Goal: Transaction & Acquisition: Obtain resource

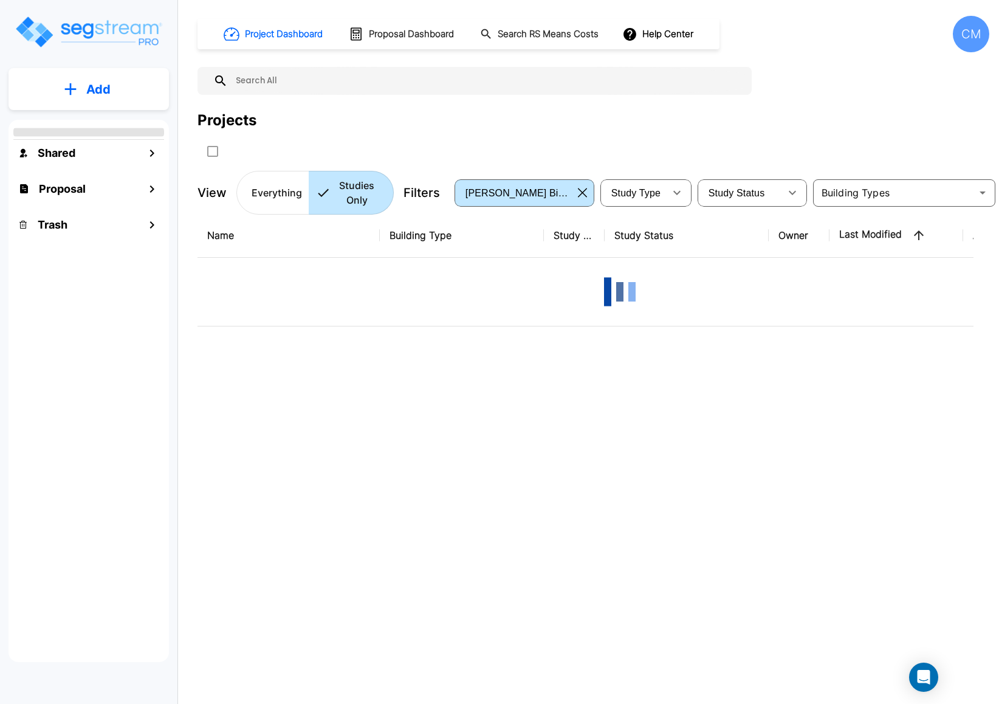
click at [969, 42] on div "CM" at bounding box center [971, 34] width 36 height 36
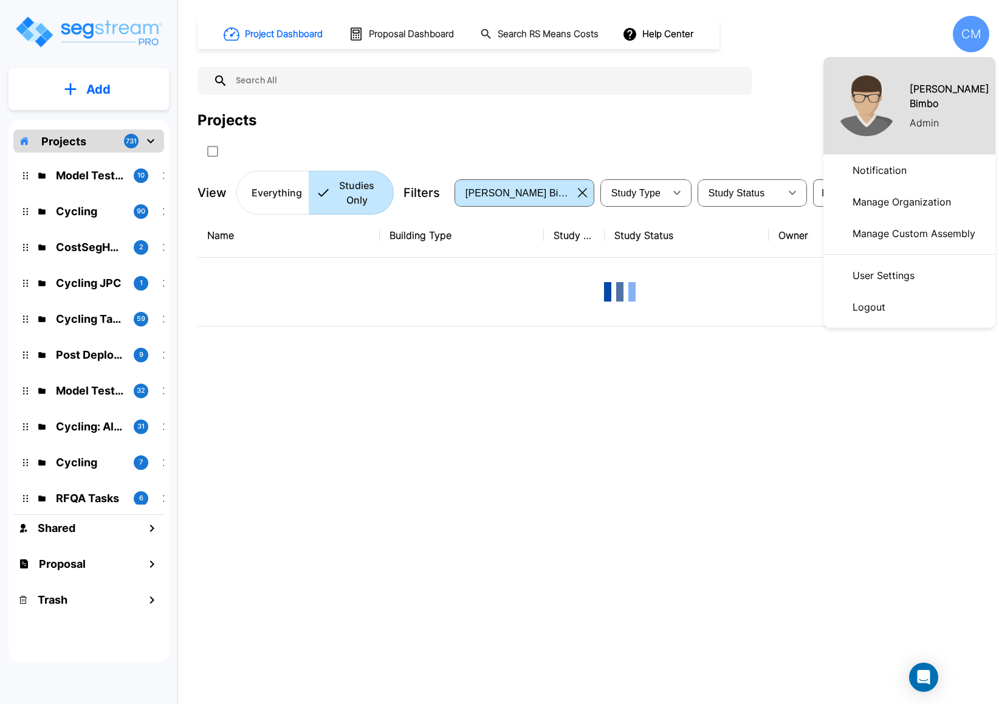
click at [880, 199] on p "Manage Organization" at bounding box center [902, 202] width 108 height 24
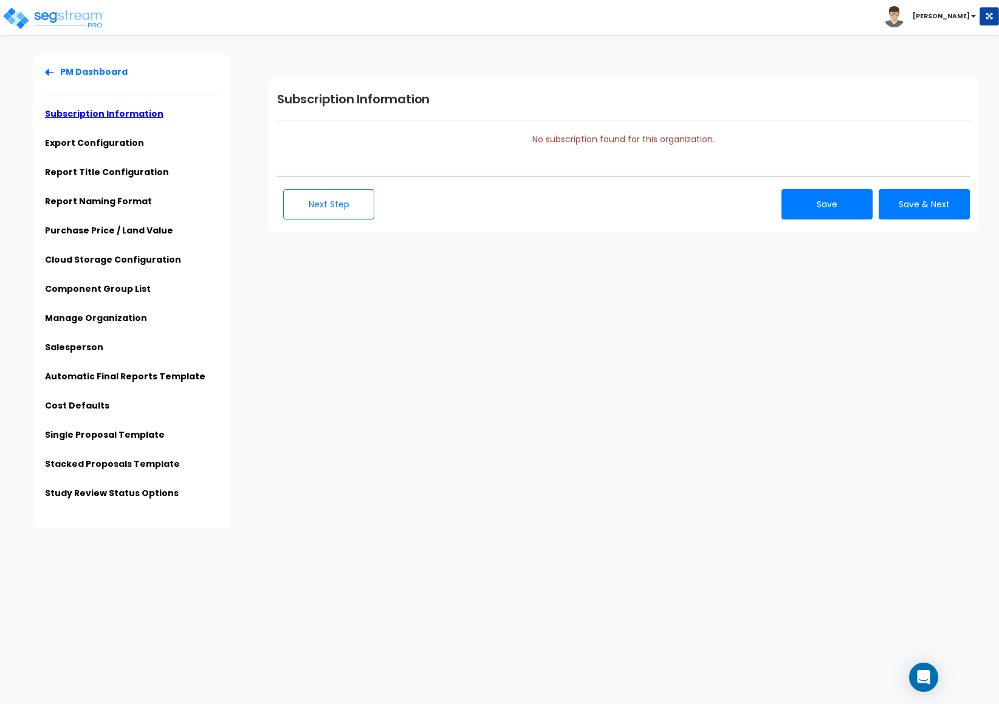
click at [60, 77] on li "PM Dashboard" at bounding box center [131, 76] width 173 height 20
click at [63, 67] on link "PM Dashboard" at bounding box center [86, 72] width 83 height 12
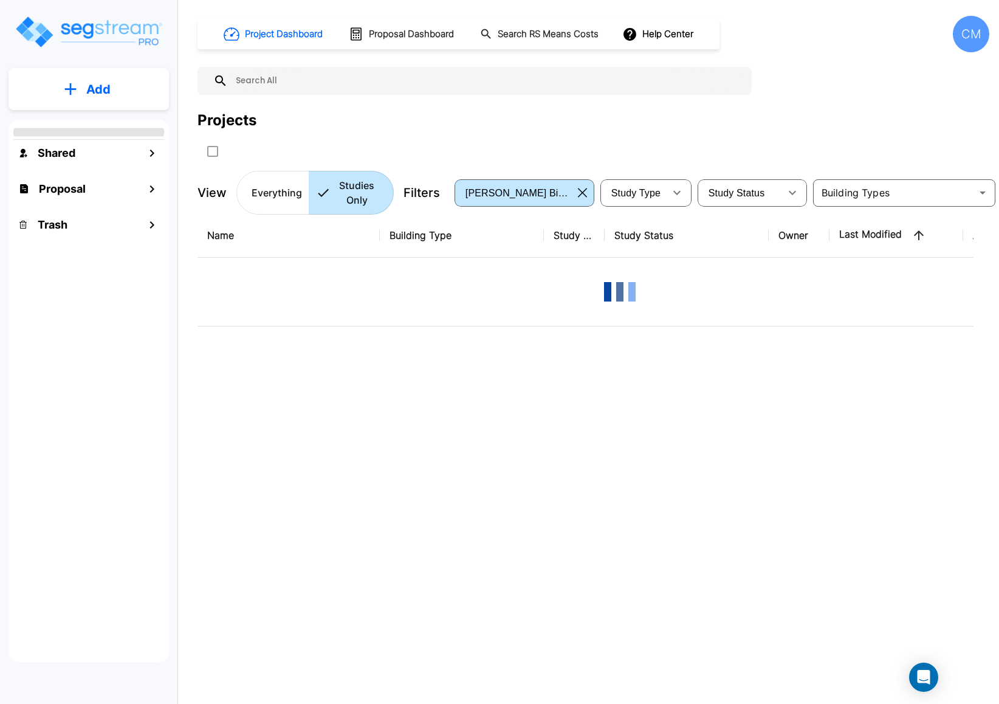
click at [973, 38] on div "CM" at bounding box center [971, 34] width 36 height 36
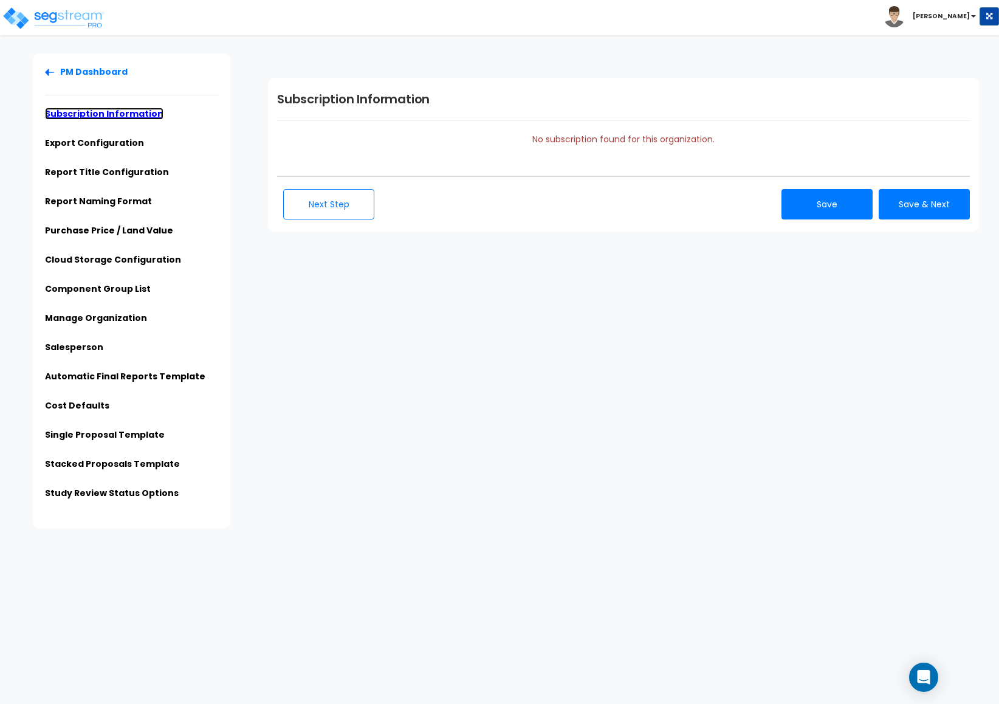
click at [104, 110] on link "Subscription Information" at bounding box center [104, 114] width 118 height 12
click at [99, 149] on li "Export Configuration" at bounding box center [131, 147] width 173 height 20
click at [99, 143] on link "Export Configuration" at bounding box center [94, 143] width 99 height 12
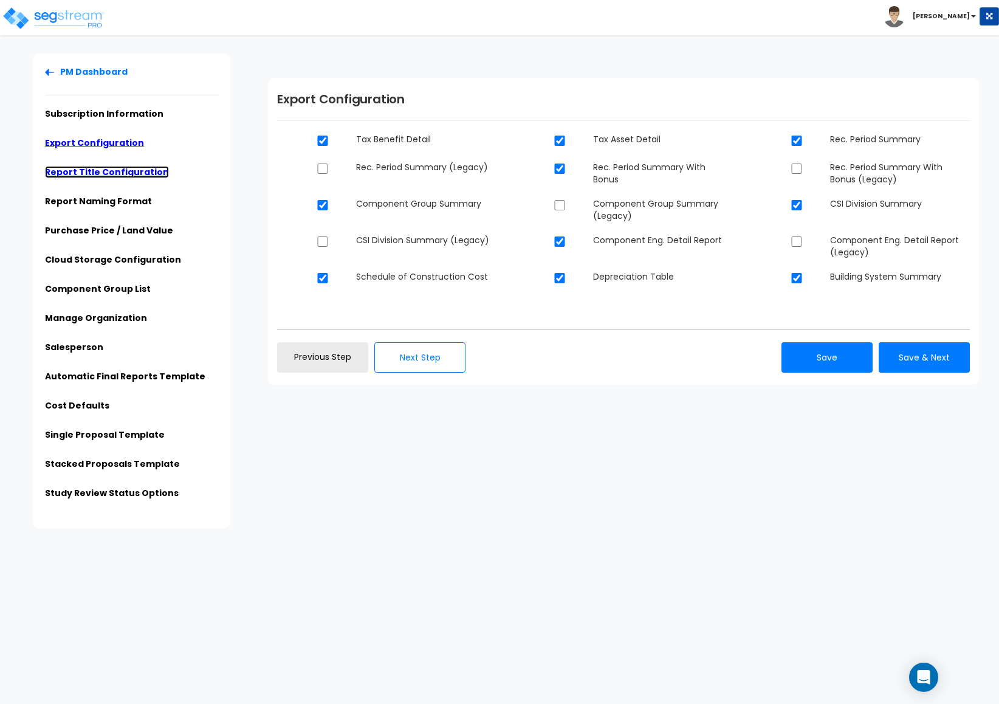
click at [108, 168] on link "Report Title Configuration" at bounding box center [107, 172] width 124 height 12
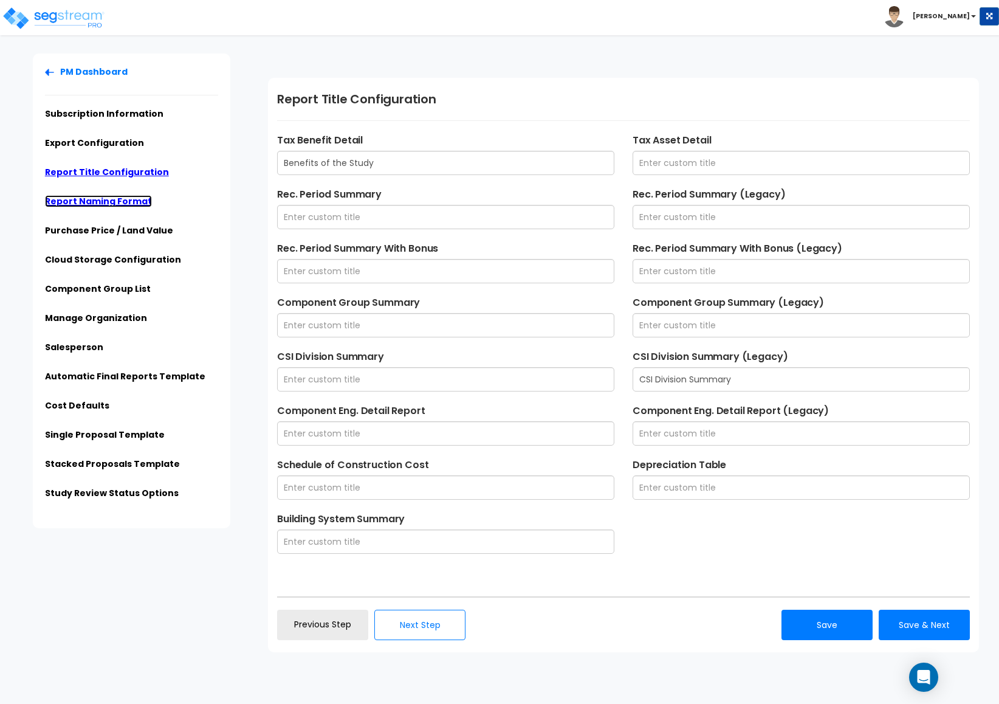
click at [126, 197] on link "Report Naming Format" at bounding box center [98, 201] width 107 height 12
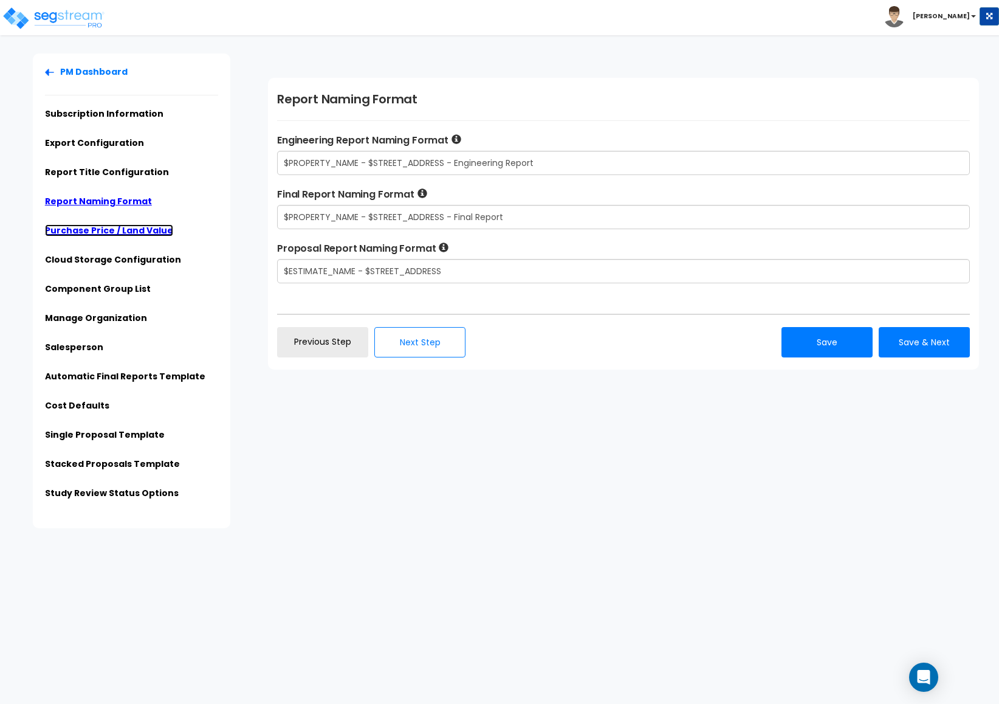
click at [118, 225] on link "Purchase Price / Land Value" at bounding box center [109, 230] width 128 height 12
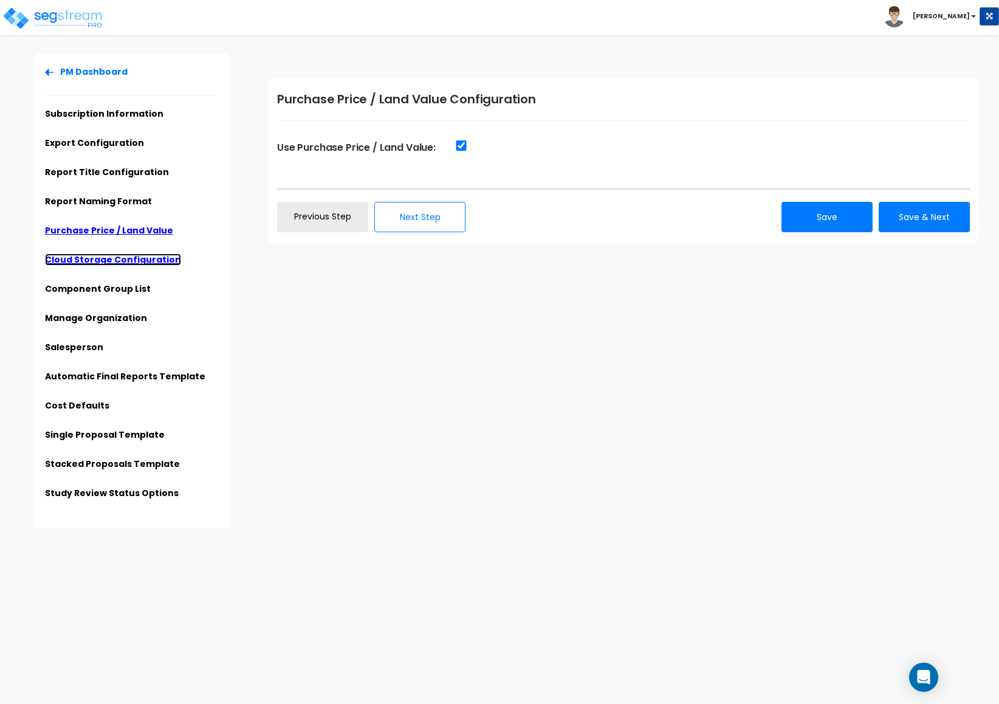
click at [112, 259] on link "Cloud Storage Configuration" at bounding box center [113, 259] width 136 height 12
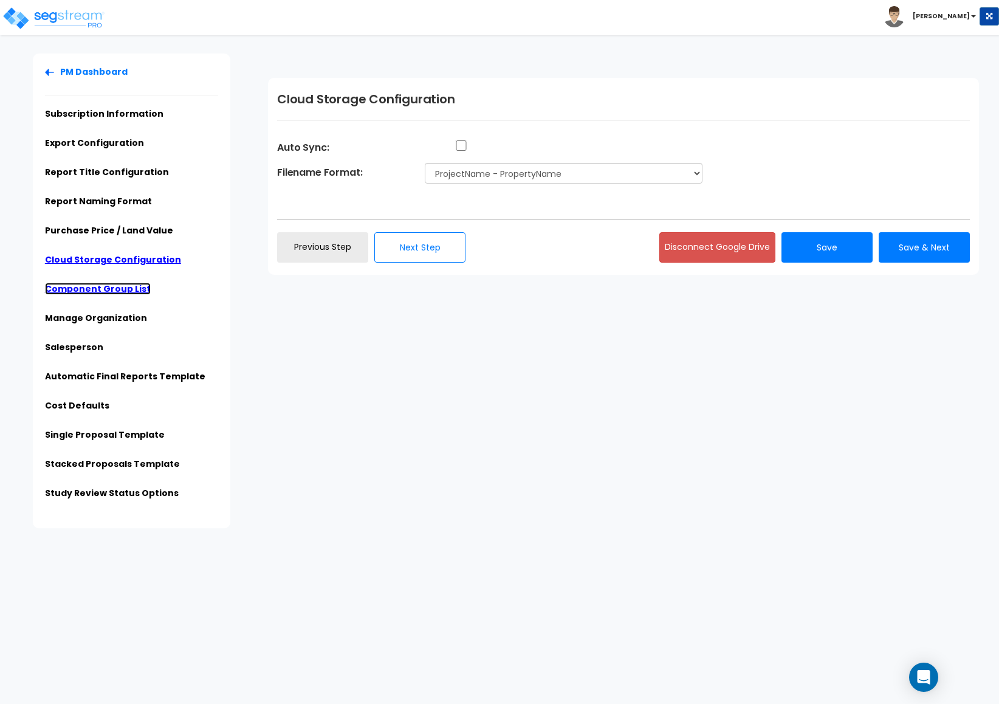
click at [95, 289] on link "Component Group List" at bounding box center [98, 289] width 106 height 12
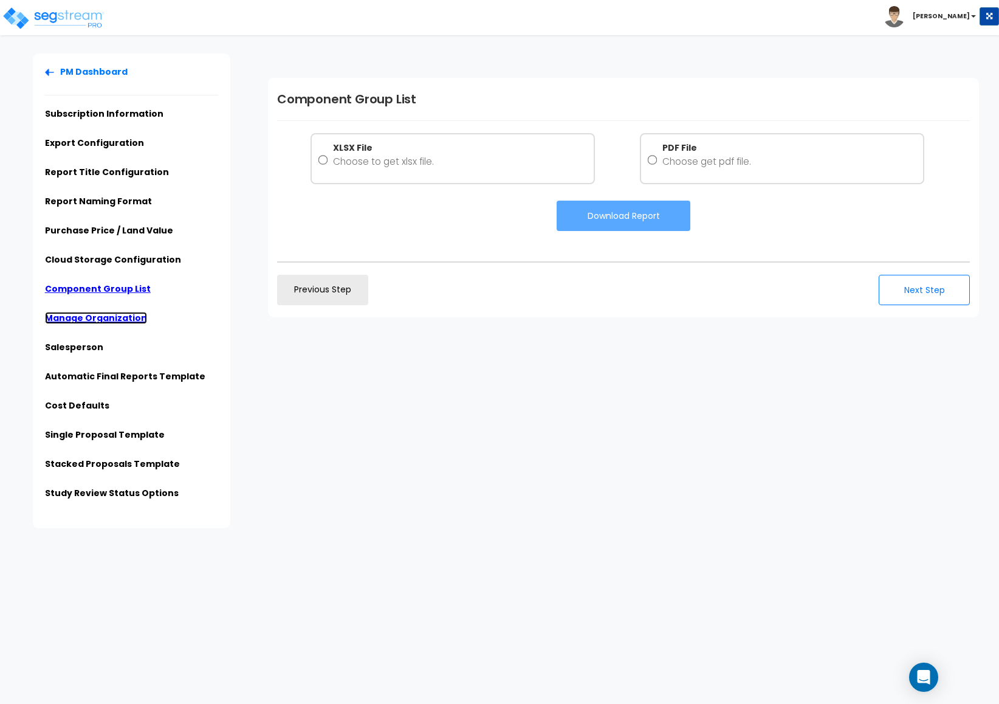
click at [95, 316] on link "Manage Organization" at bounding box center [96, 318] width 102 height 12
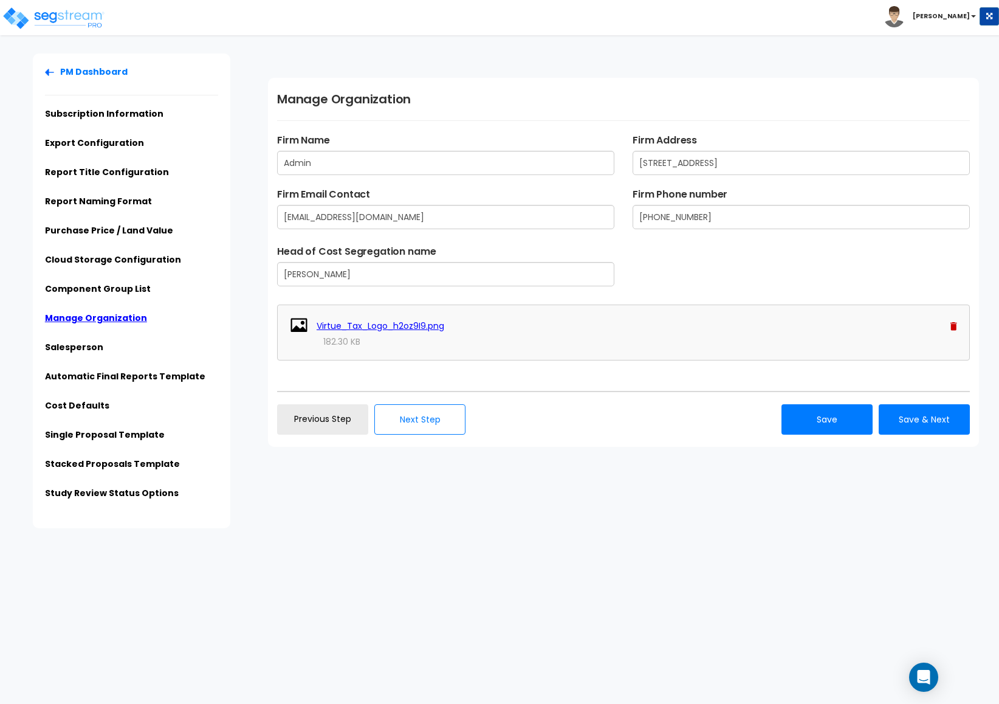
click at [79, 354] on li "Salesperson" at bounding box center [131, 351] width 173 height 20
click at [84, 345] on link "Salesperson" at bounding box center [74, 347] width 58 height 12
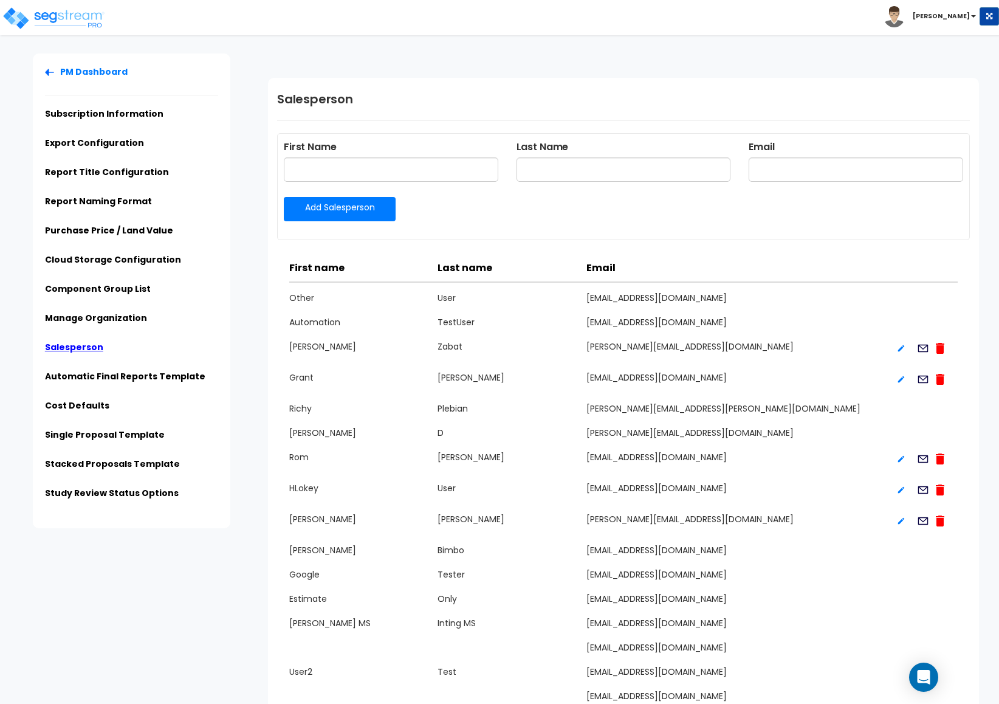
click at [88, 368] on ul "PM Dashboard Subscription Information Export Configuration Report Title Configu…" at bounding box center [131, 286] width 173 height 441
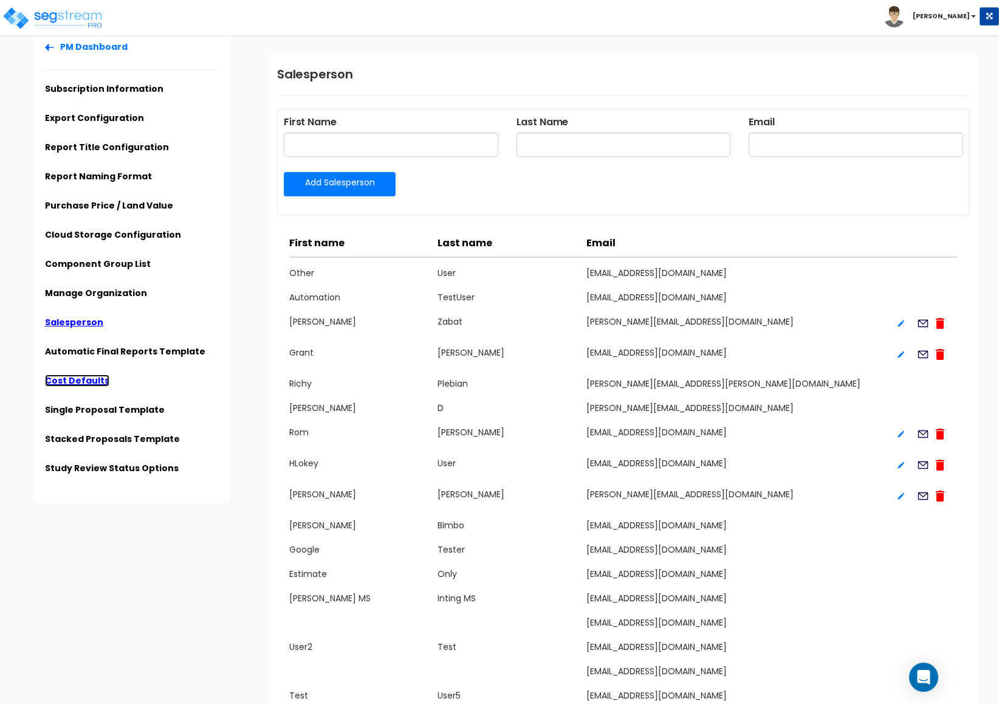
click at [87, 380] on link "Cost Defaults" at bounding box center [77, 380] width 64 height 12
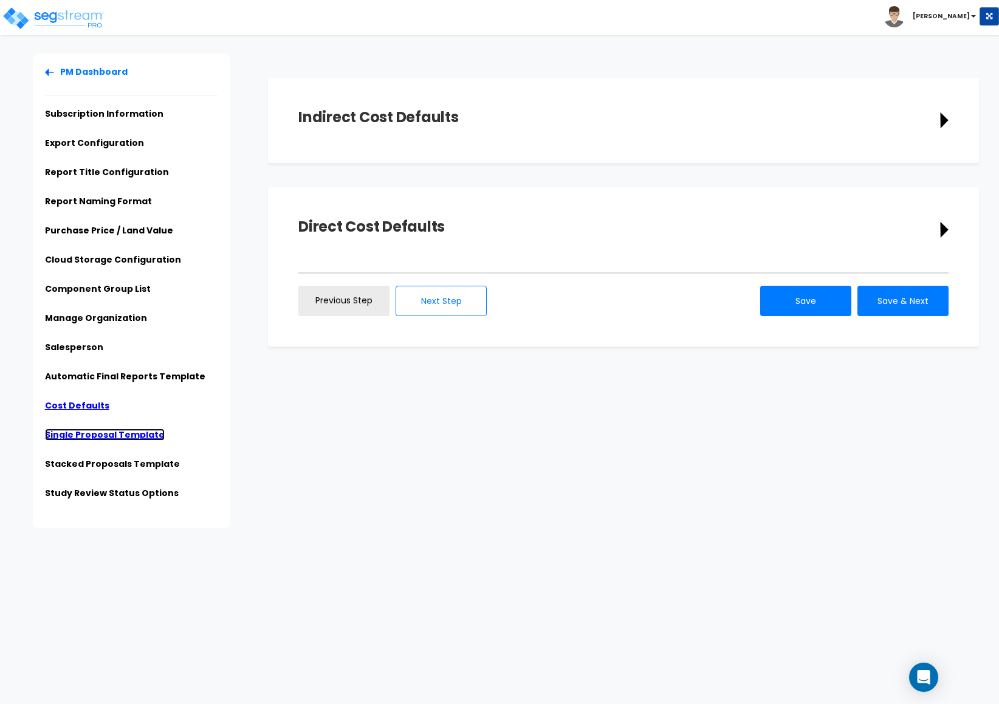
click at [88, 436] on link "Single Proposal Template" at bounding box center [105, 434] width 120 height 12
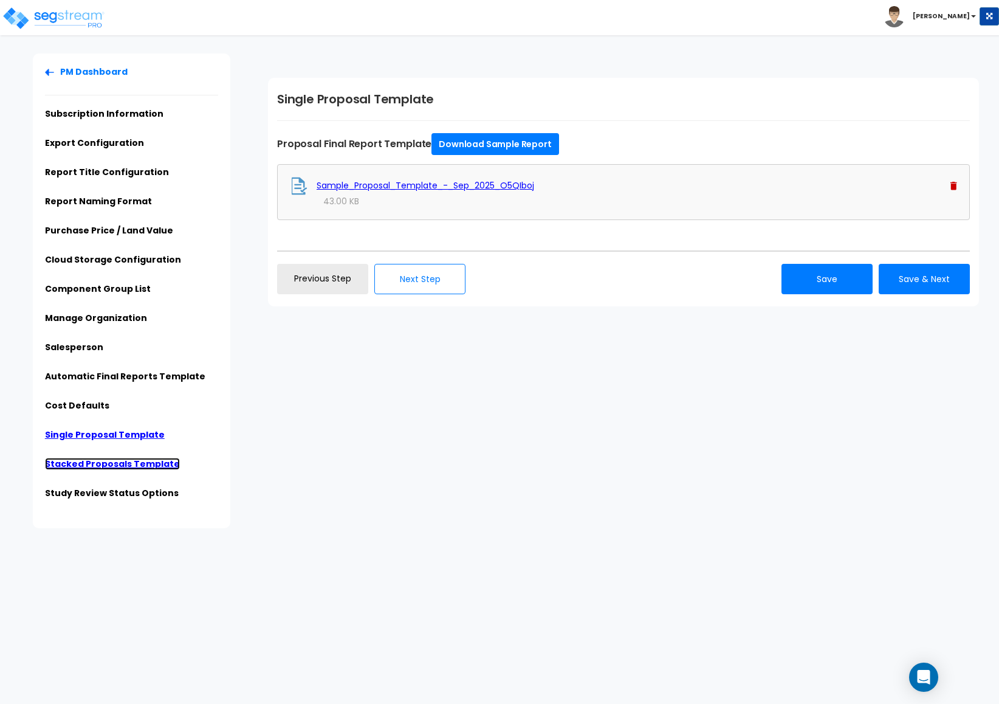
click at [93, 464] on link "Stacked Proposals Template" at bounding box center [112, 464] width 135 height 12
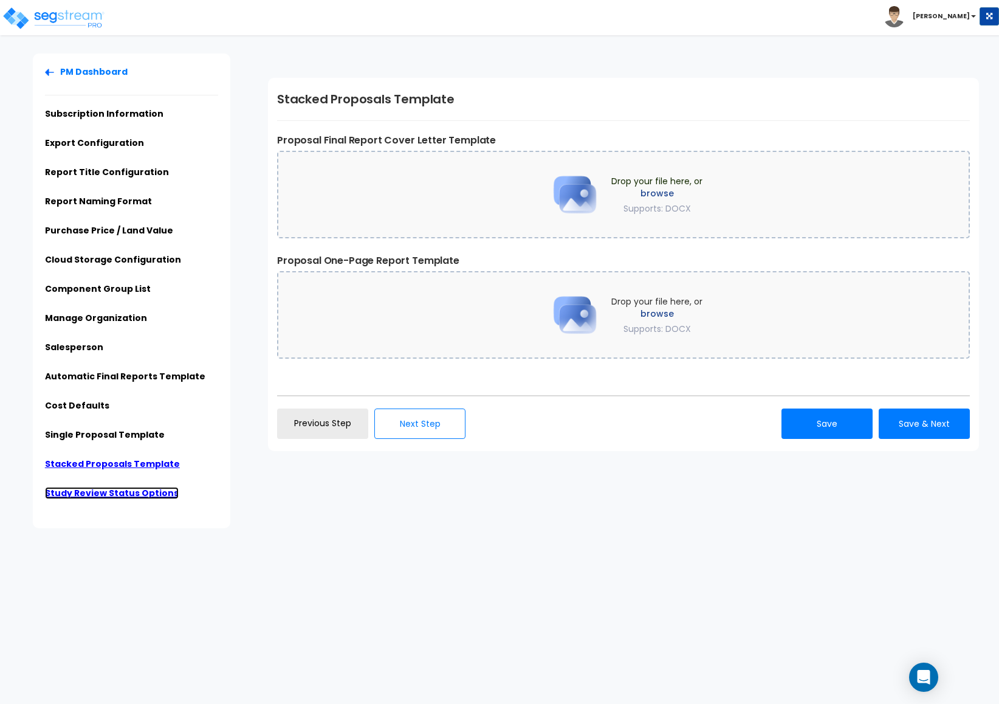
click at [75, 494] on link "Study Review Status Options" at bounding box center [112, 493] width 134 height 12
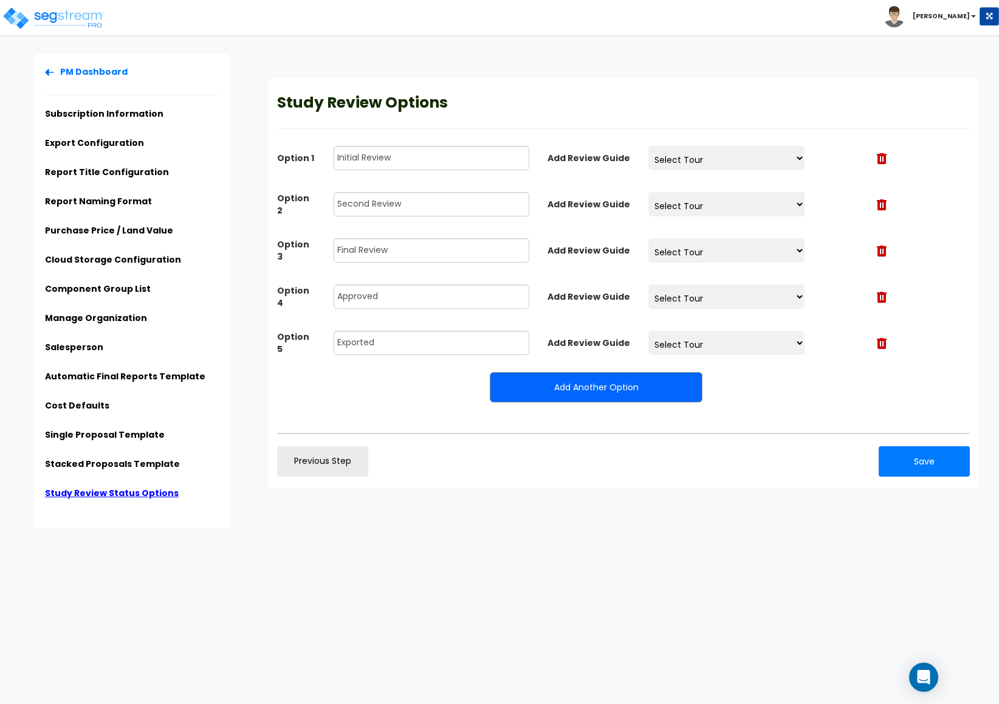
click at [24, 252] on div "PM Dashboard Subscription Information Export Configuration Report Title Configu…" at bounding box center [135, 290] width 247 height 475
click at [95, 372] on link "Automatic Final Reports Template" at bounding box center [125, 376] width 160 height 12
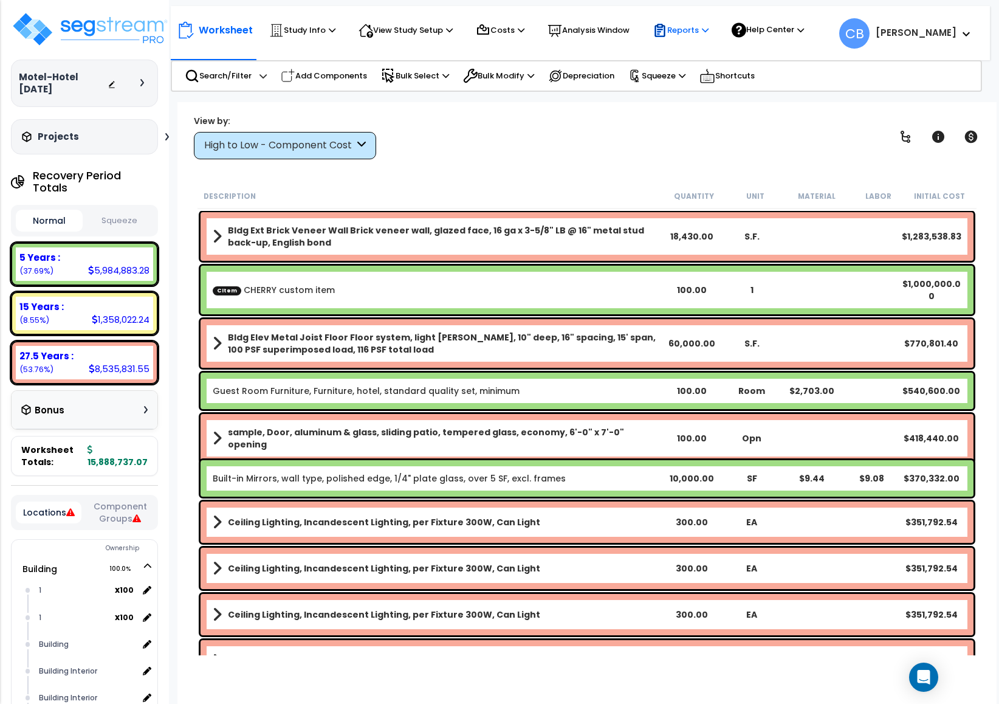
click at [681, 33] on p "Reports" at bounding box center [681, 30] width 56 height 15
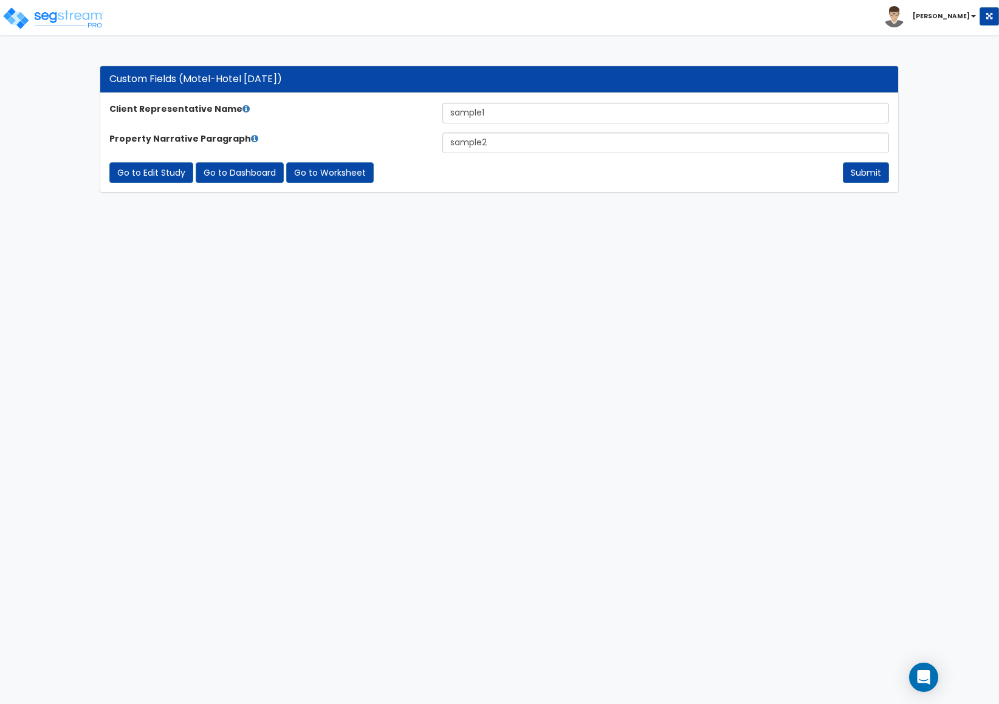
click at [624, 205] on html "Toggle navigation [PERSON_NAME] x" at bounding box center [499, 102] width 999 height 205
click at [22, 205] on html "Toggle navigation [PERSON_NAME] x" at bounding box center [499, 102] width 999 height 205
click at [521, 129] on form "Client Representative Name sample1 Property Narrative Paragraph sample2 Submit …" at bounding box center [499, 143] width 780 height 80
click at [515, 142] on input "sample2" at bounding box center [665, 142] width 447 height 21
click at [53, 205] on html "Toggle navigation [PERSON_NAME] x" at bounding box center [499, 102] width 999 height 205
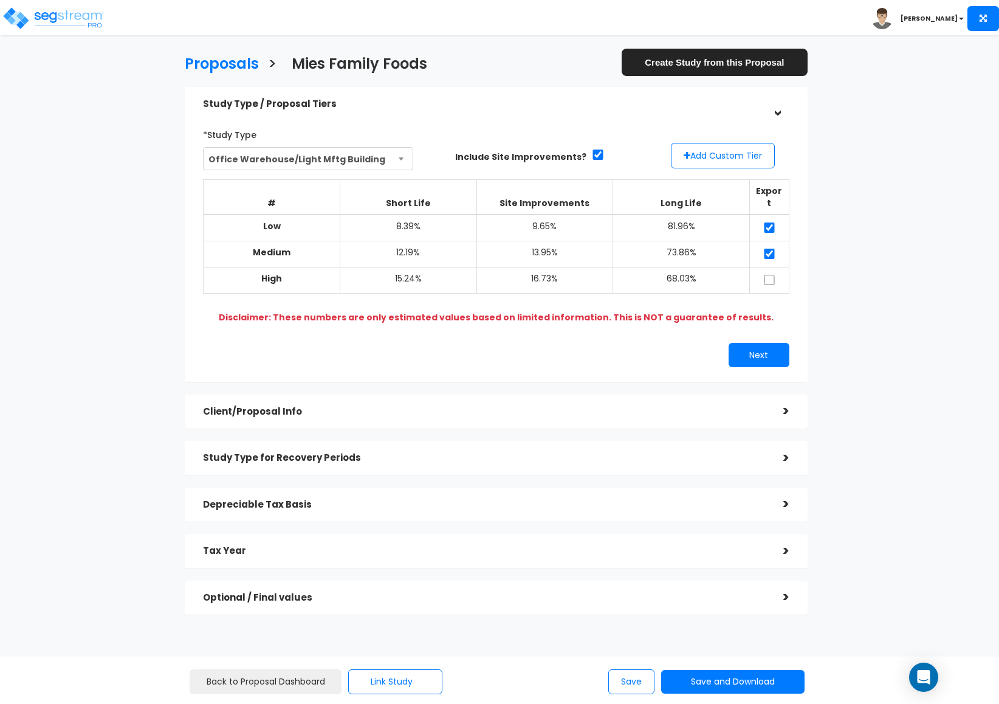
click at [321, 407] on h5 "Client/Proposal Info" at bounding box center [484, 412] width 562 height 10
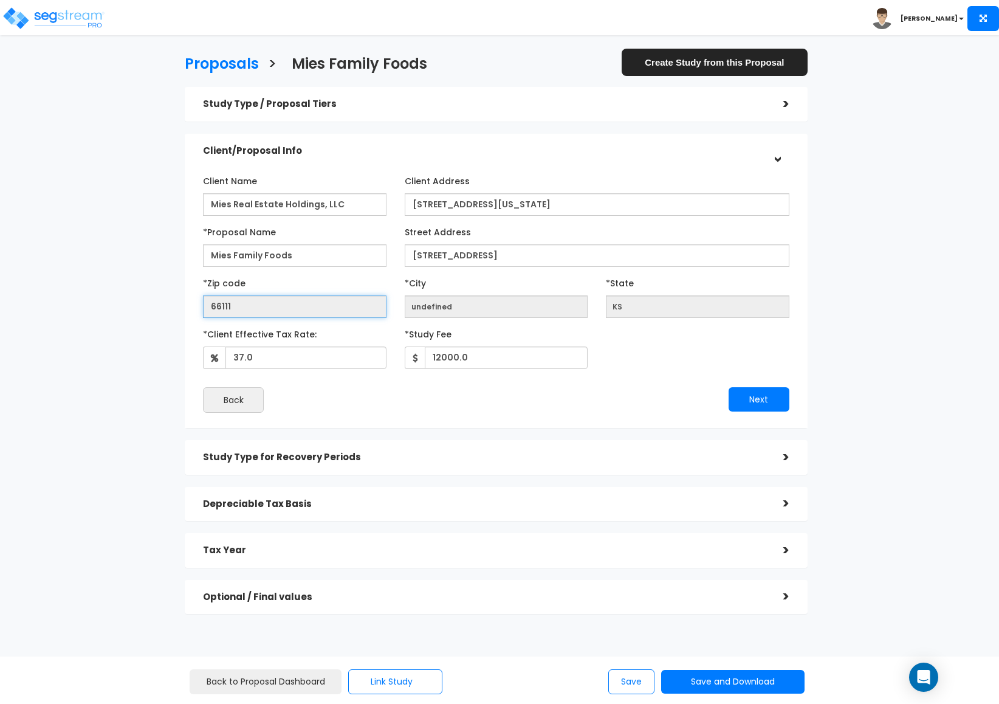
drag, startPoint x: 239, startPoint y: 311, endPoint x: 170, endPoint y: 306, distance: 68.8
click at [170, 306] on div "Proposals > Mies Family Foods Create Study from this Proposal Study Type / Prop…" at bounding box center [495, 338] width 817 height 765
click at [470, 303] on input "undefined" at bounding box center [497, 306] width 184 height 22
click at [438, 301] on input "undefined" at bounding box center [497, 306] width 184 height 22
click at [427, 305] on input "undefined" at bounding box center [497, 306] width 184 height 22
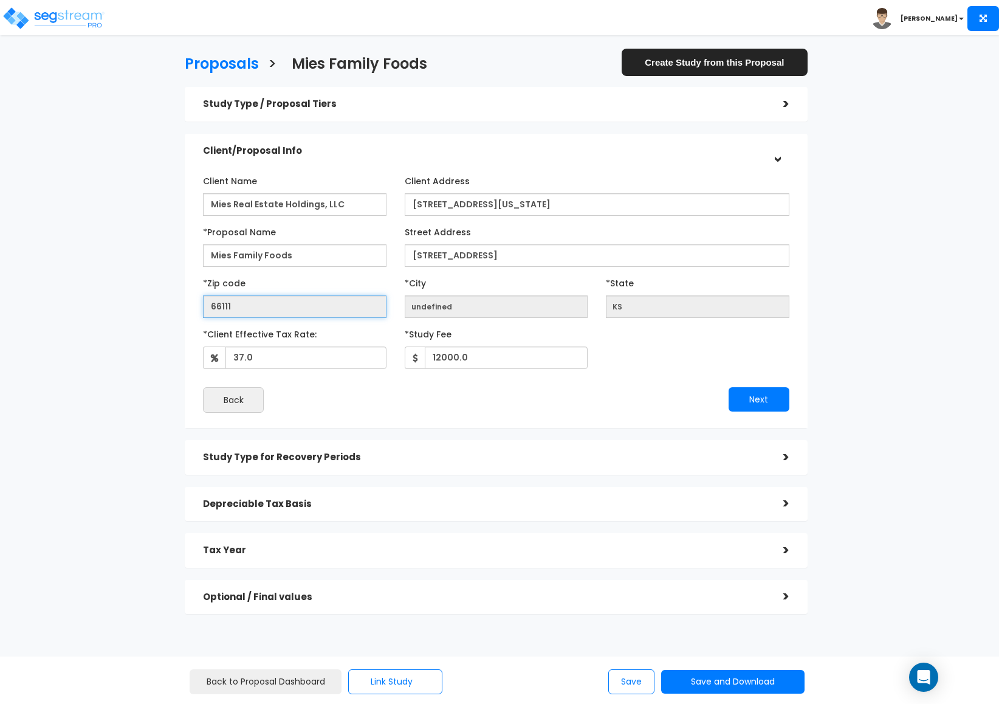
drag, startPoint x: 238, startPoint y: 308, endPoint x: 156, endPoint y: 310, distance: 82.1
click at [156, 310] on div "Proposals > Mies Family Foods Create Study from this Proposal Study Type / Prop…" at bounding box center [495, 338] width 817 height 765
click at [311, 300] on input "66111" at bounding box center [295, 306] width 184 height 22
click at [312, 300] on input "66111" at bounding box center [295, 306] width 184 height 22
drag, startPoint x: 311, startPoint y: 300, endPoint x: 326, endPoint y: 277, distance: 27.5
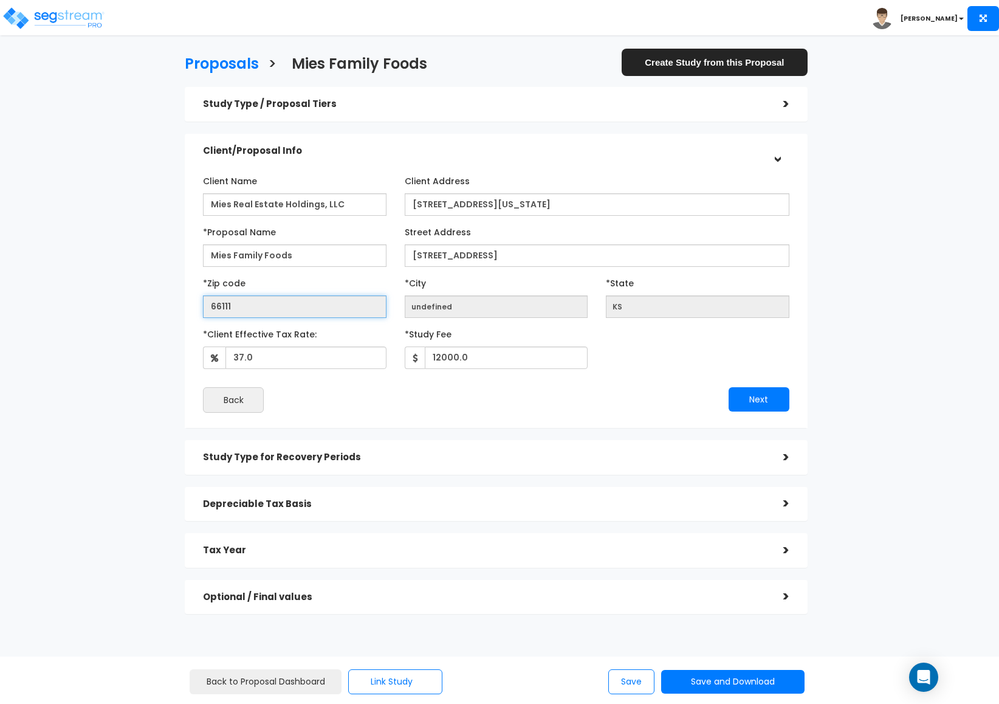
click at [312, 300] on input "66111" at bounding box center [295, 306] width 184 height 22
drag, startPoint x: 326, startPoint y: 304, endPoint x: 341, endPoint y: 305, distance: 14.6
click at [327, 305] on input "66111" at bounding box center [295, 306] width 184 height 22
click at [145, 348] on div "Proposals > Mies Family Foods Create Study from this Proposal Study Type / Prop…" at bounding box center [495, 338] width 817 height 765
drag, startPoint x: 246, startPoint y: 310, endPoint x: 152, endPoint y: 310, distance: 94.2
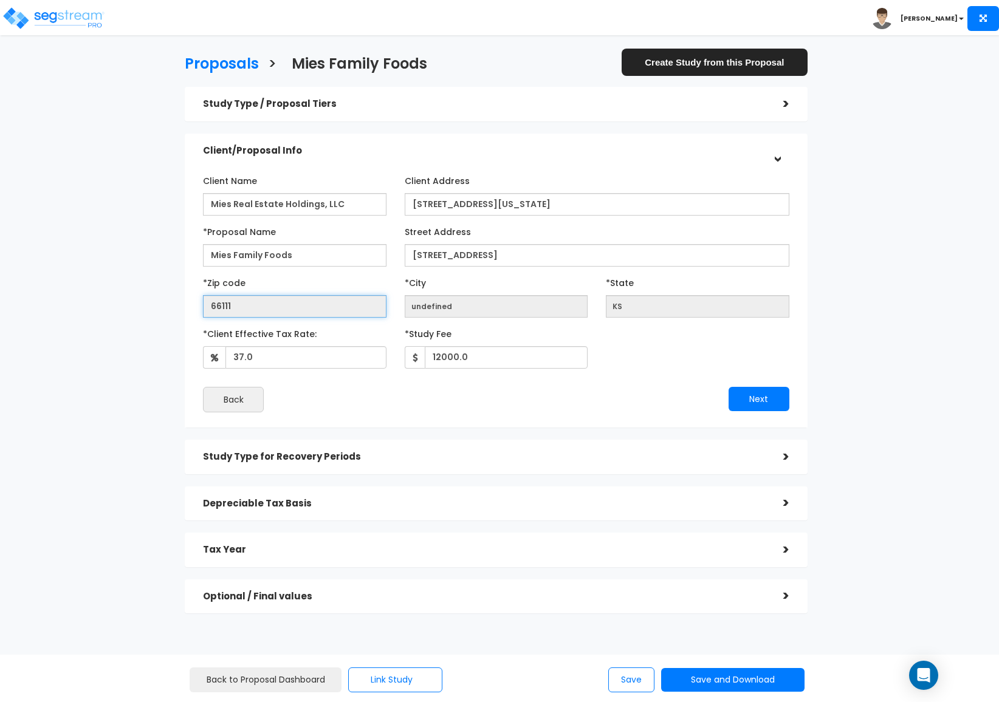
click at [156, 310] on div "Proposals > Mies Family Foods Create Study from this Proposal Study Type / Prop…" at bounding box center [495, 338] width 817 height 765
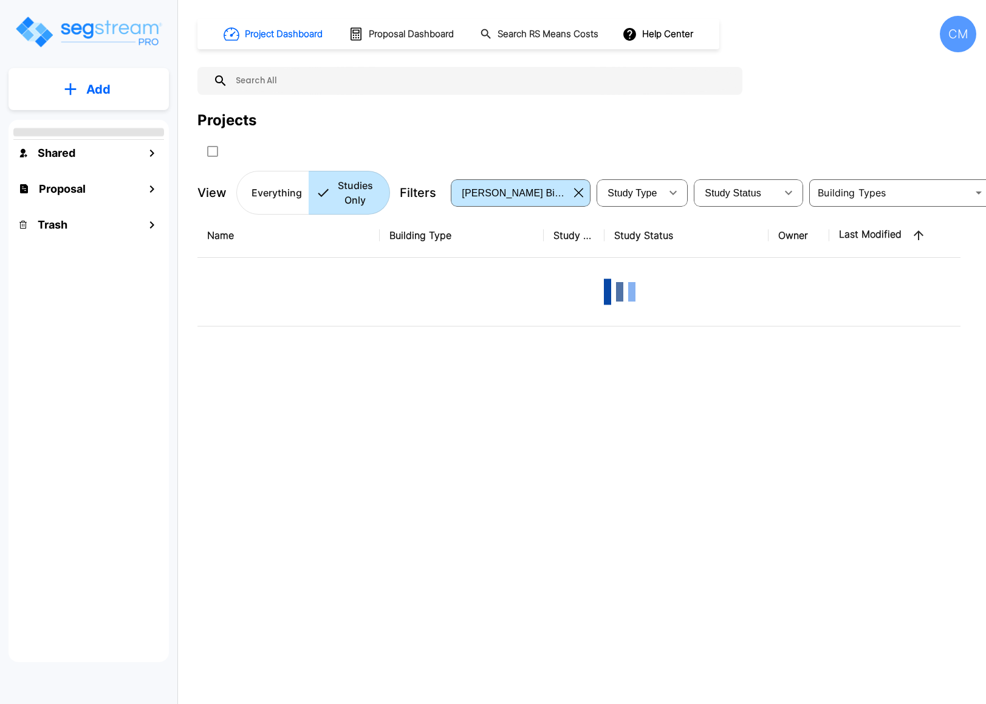
click at [68, 94] on icon "mailbox folders" at bounding box center [70, 89] width 12 height 13
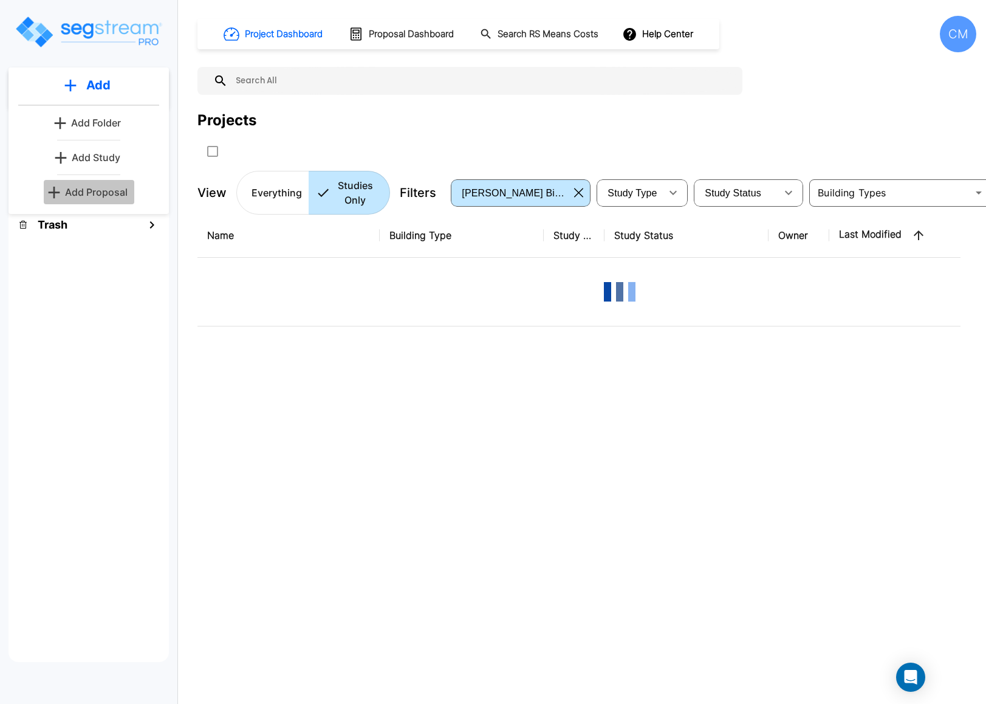
click at [114, 188] on p "Add Proposal" at bounding box center [96, 192] width 63 height 15
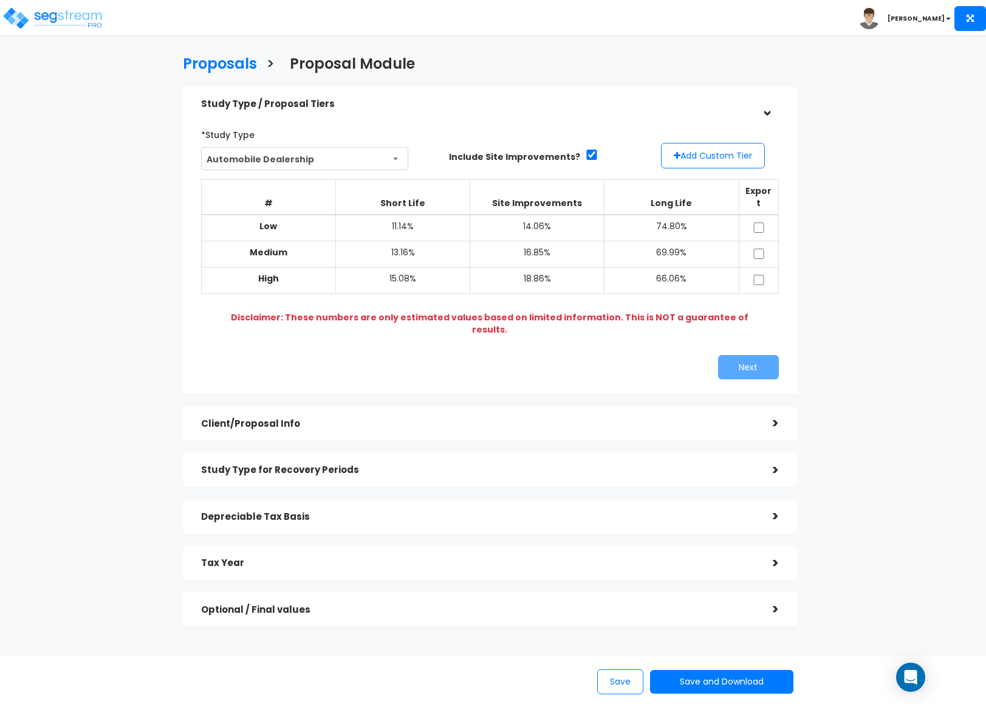
click at [311, 459] on div "Study Type for Recovery Periods" at bounding box center [478, 470] width 554 height 22
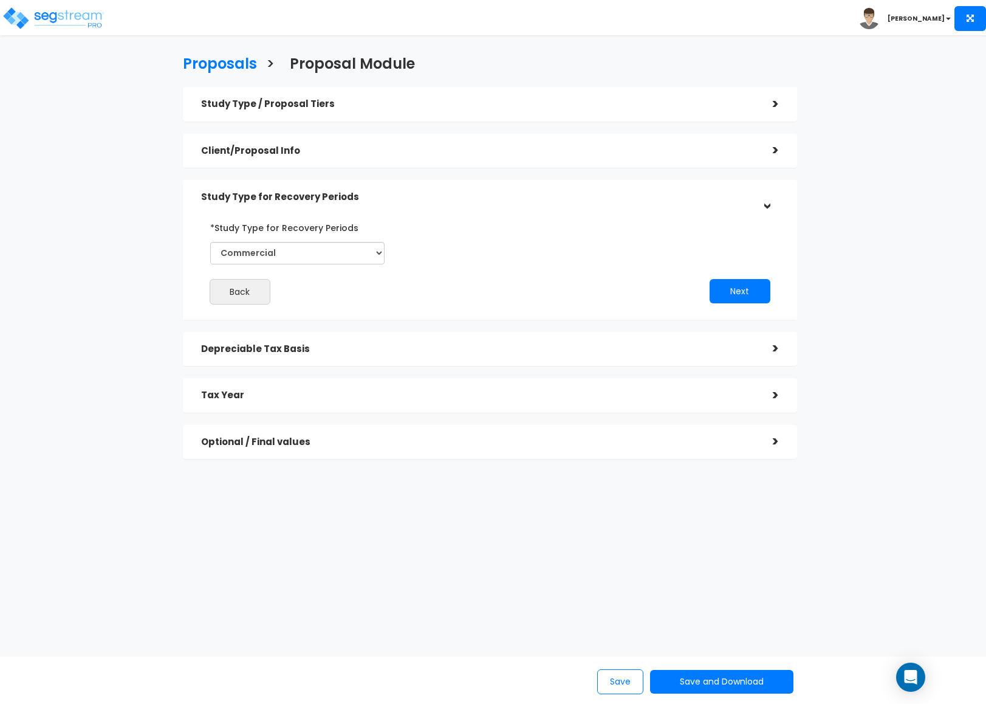
click at [330, 157] on div "Client/Proposal Info" at bounding box center [478, 151] width 554 height 22
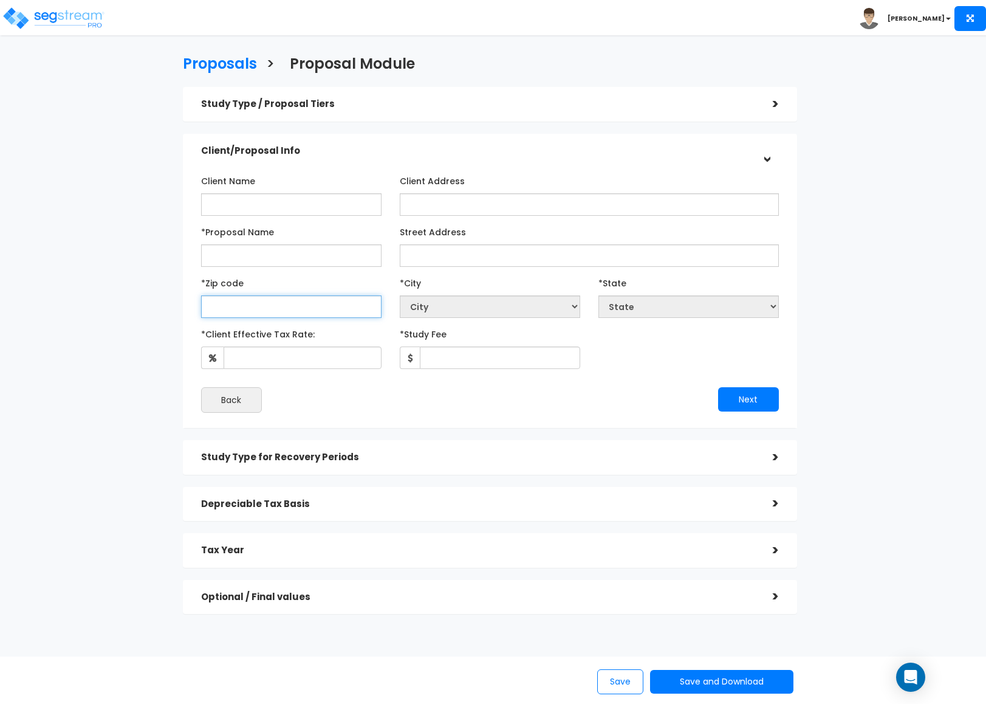
drag, startPoint x: 255, startPoint y: 308, endPoint x: 194, endPoint y: 481, distance: 183.7
click at [256, 310] on input "text" at bounding box center [291, 306] width 180 height 22
paste input "66111"
type input "66111"
select select "KS"
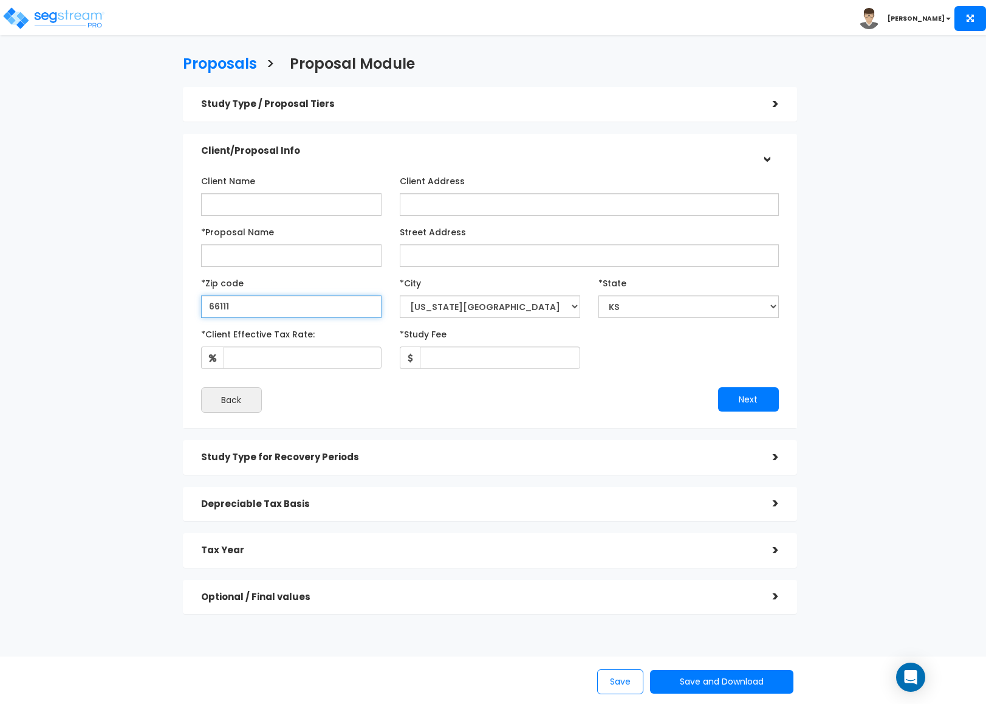
type input "66111"
click at [128, 445] on div "Proposals > Proposal Module Study Type / Proposal Tiers > *Study Type Automobil…" at bounding box center [489, 338] width 807 height 763
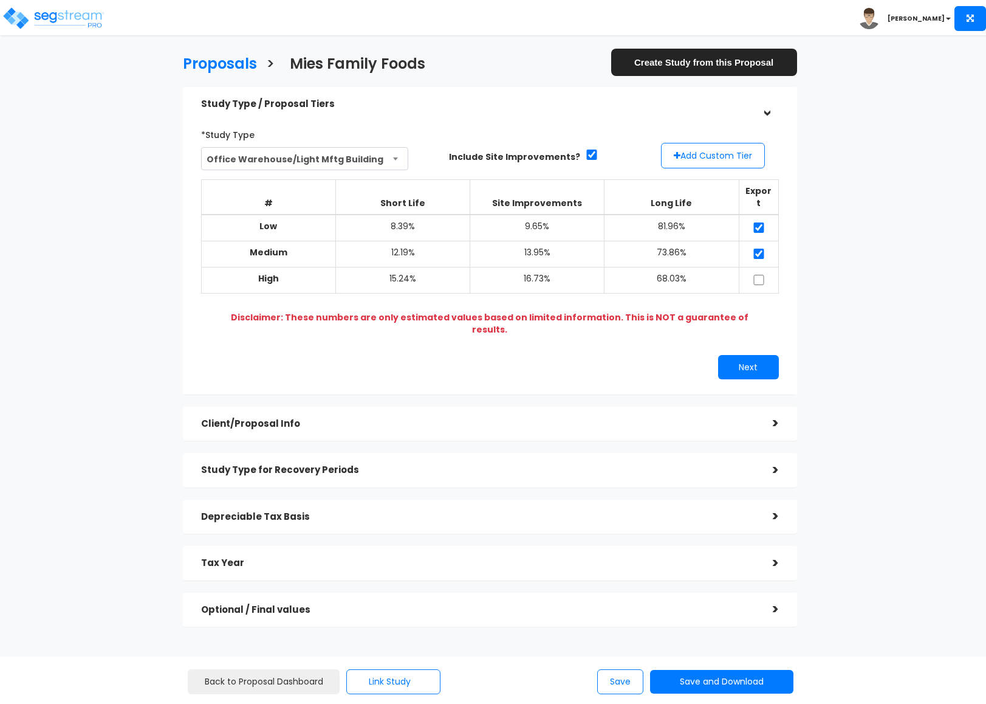
click at [312, 413] on div "Client/Proposal Info" at bounding box center [478, 424] width 554 height 22
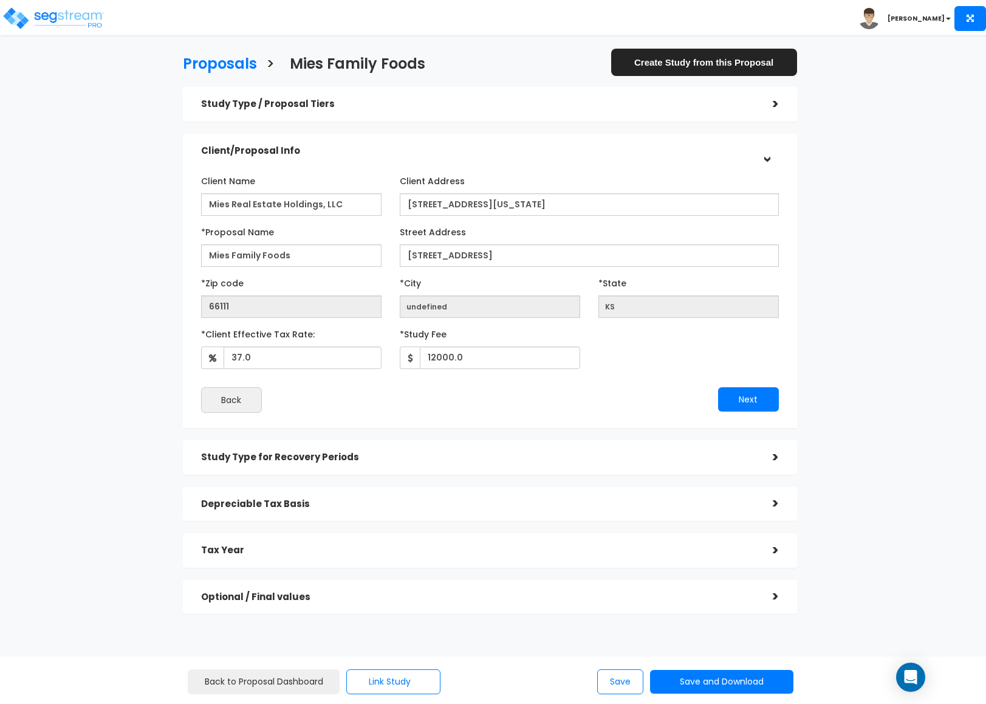
drag, startPoint x: 92, startPoint y: 225, endPoint x: 245, endPoint y: 244, distance: 154.4
click at [92, 227] on div "Proposals > Mies Family Foods Create Study from this Proposal Study Type / Prop…" at bounding box center [489, 338] width 807 height 763
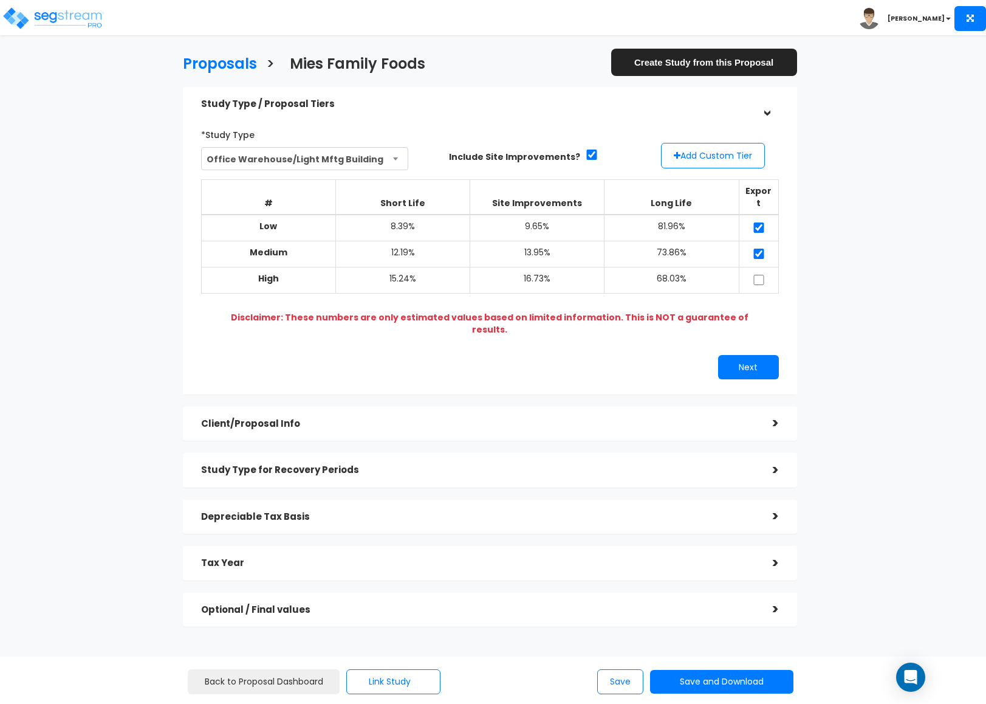
click at [273, 419] on h5 "Client/Proposal Info" at bounding box center [478, 424] width 554 height 10
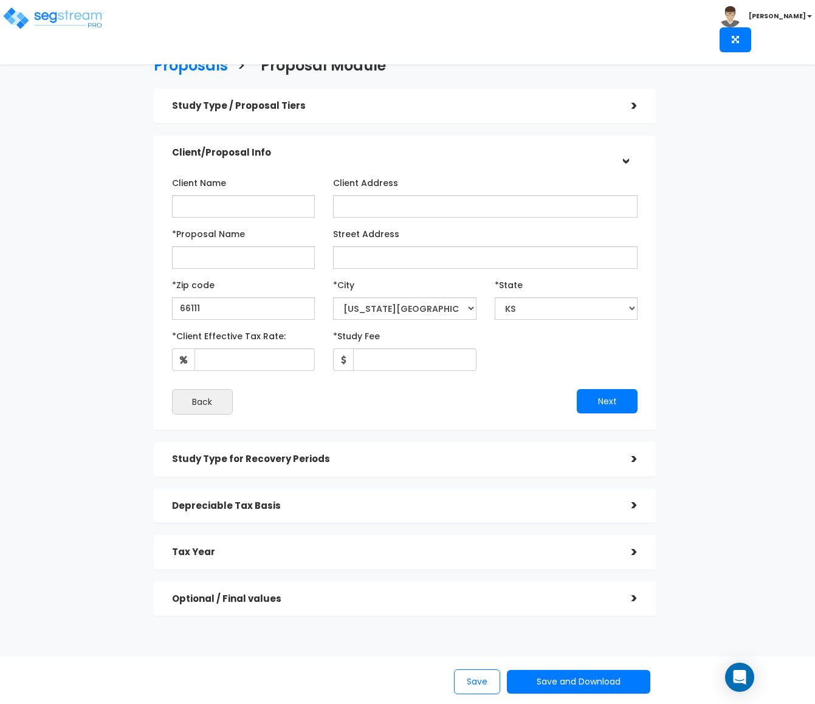
select select "[US_STATE][GEOGRAPHIC_DATA]"
select select "KS"
click at [61, 17] on img at bounding box center [53, 18] width 103 height 24
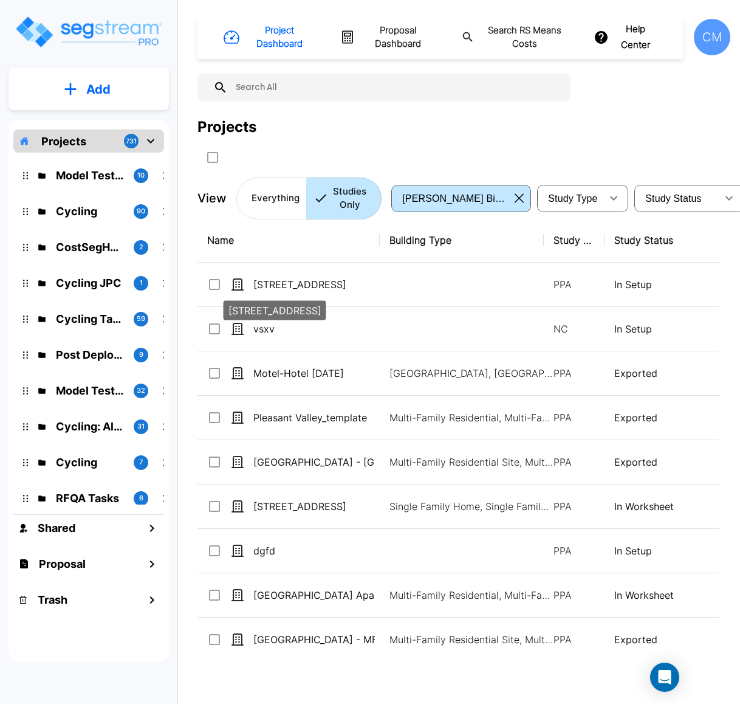
drag, startPoint x: 323, startPoint y: 286, endPoint x: 7, endPoint y: 405, distance: 337.5
click at [323, 286] on p "132 My Street, Hawthorne, CA 90250" at bounding box center [314, 284] width 122 height 15
click at [323, 286] on p "[STREET_ADDRESS]" at bounding box center [314, 284] width 122 height 15
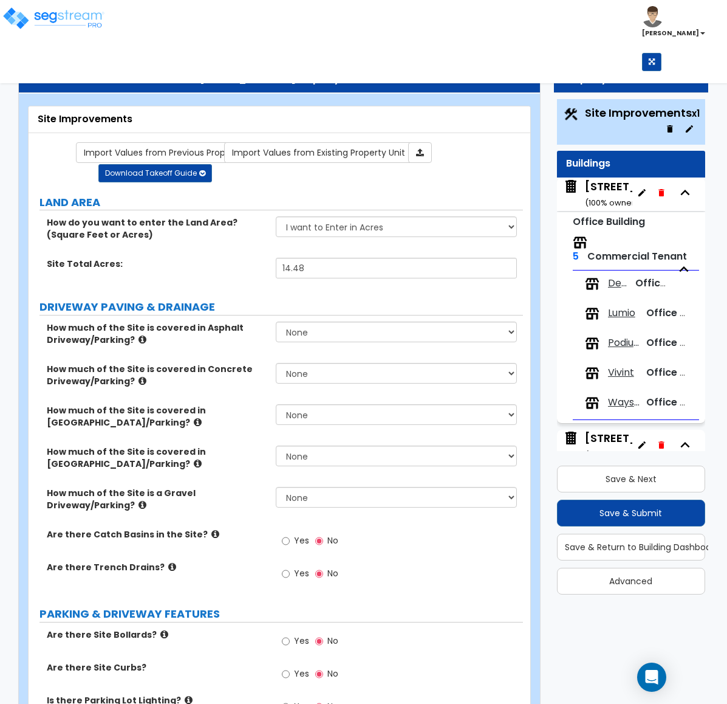
click at [599, 193] on div "1550 W Digital Drive ( 100 % ownership)" at bounding box center [639, 194] width 109 height 31
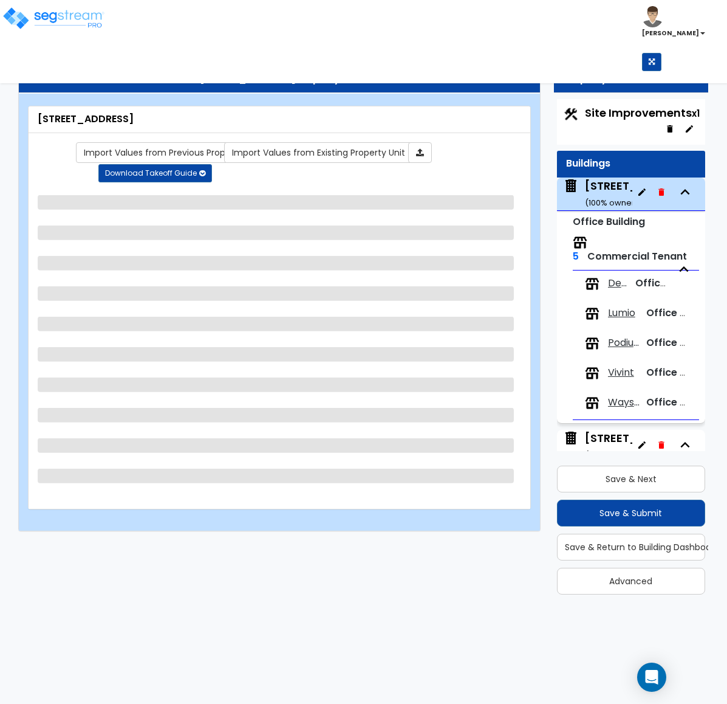
scroll to position [79, 0]
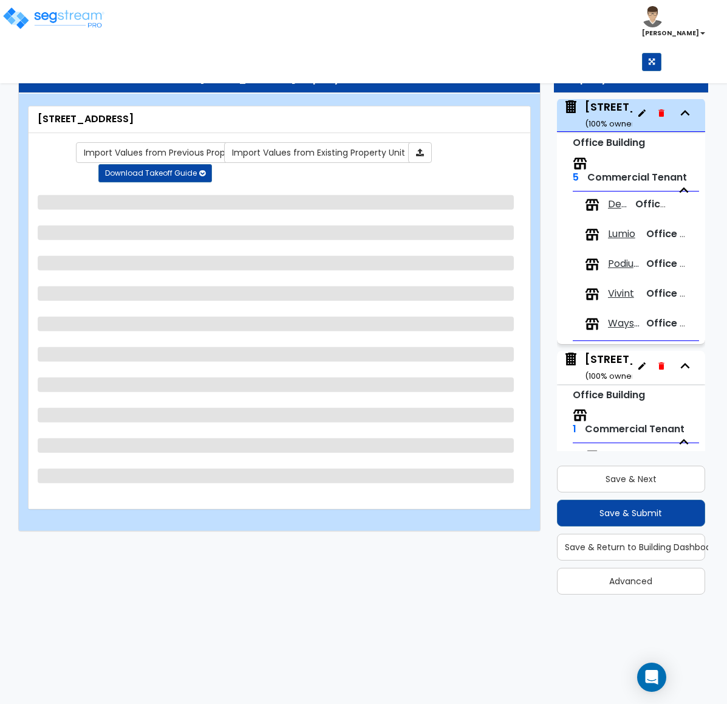
select select "4"
select select "2"
select select "3"
select select "5"
select select "13"
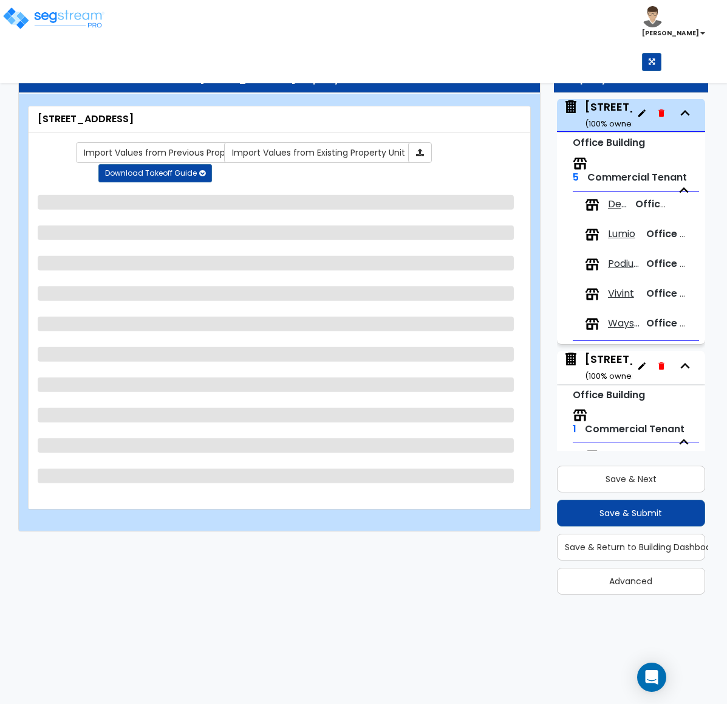
select select "2"
select select "6"
select select "2"
select select "1"
select select "3"
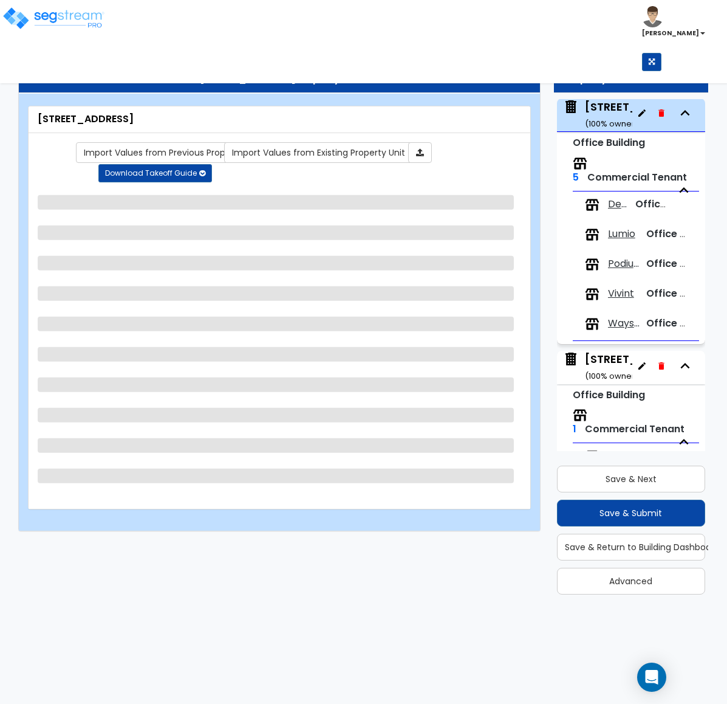
select select "1"
select select "2"
select select "3"
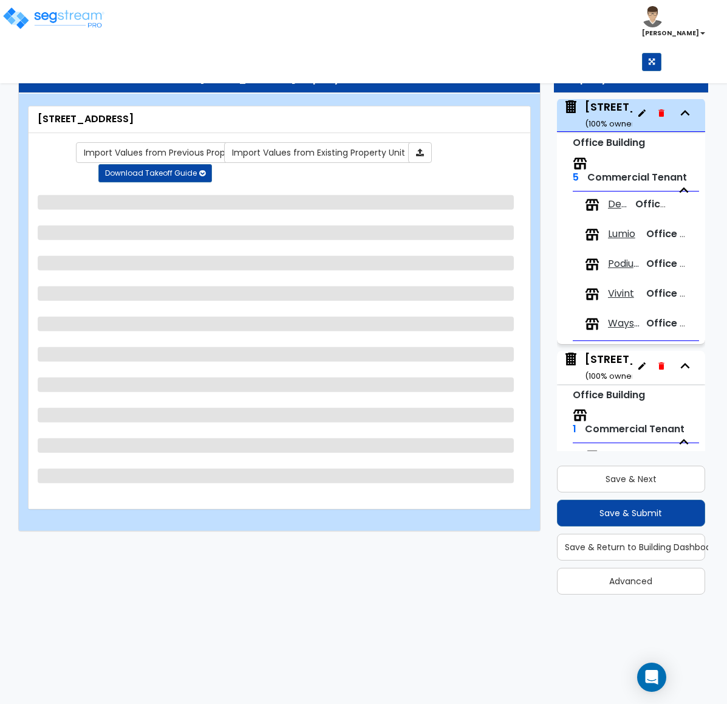
select select "1"
select select "2"
select select "1"
select select "6"
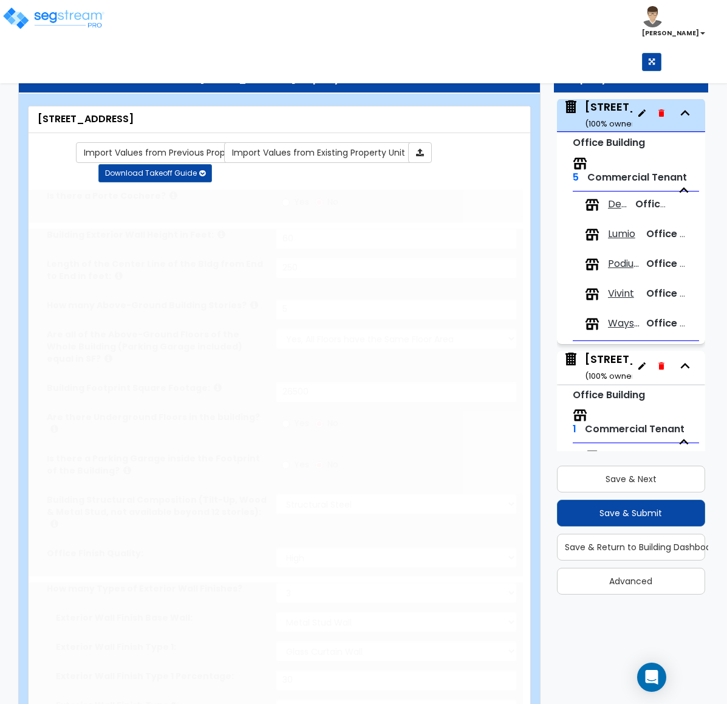
radio input "true"
select select "2"
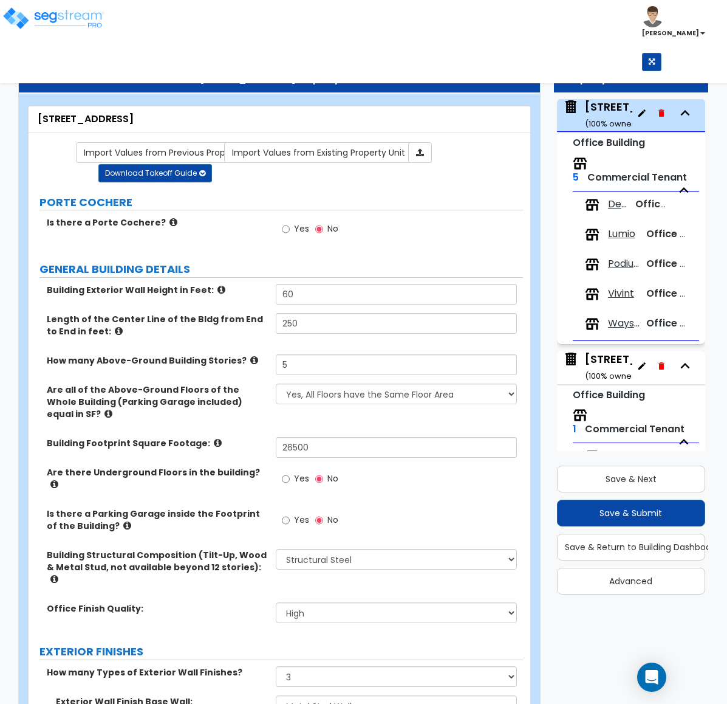
click at [223, 602] on div "Office Finish Quality: Low Average High" at bounding box center [276, 616] width 495 height 29
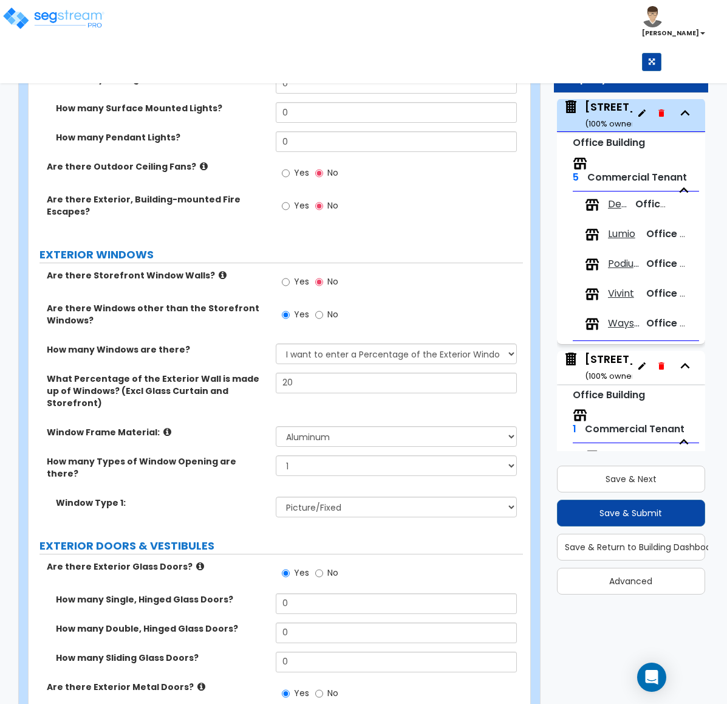
click at [300, 275] on span "Yes" at bounding box center [301, 281] width 15 height 12
click at [290, 275] on input "Yes" at bounding box center [286, 281] width 8 height 13
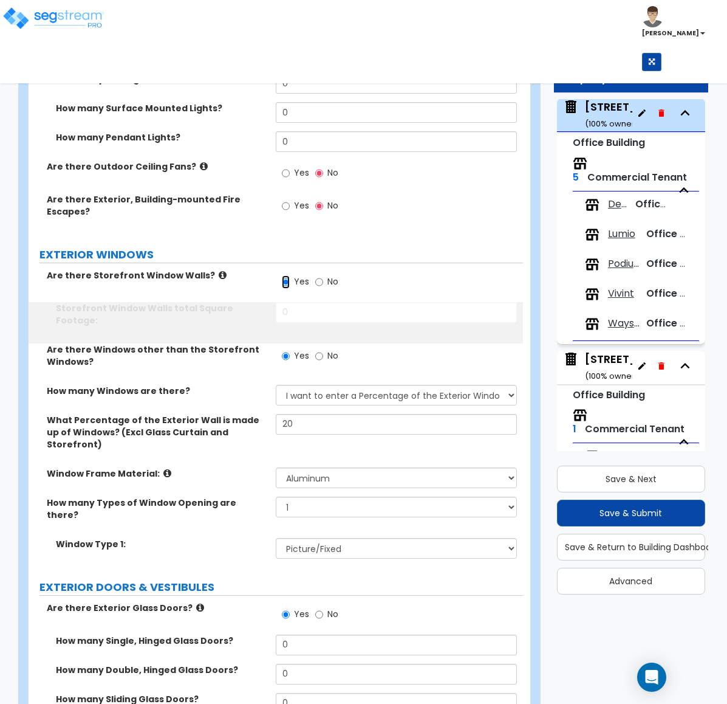
scroll to position [1409, 0]
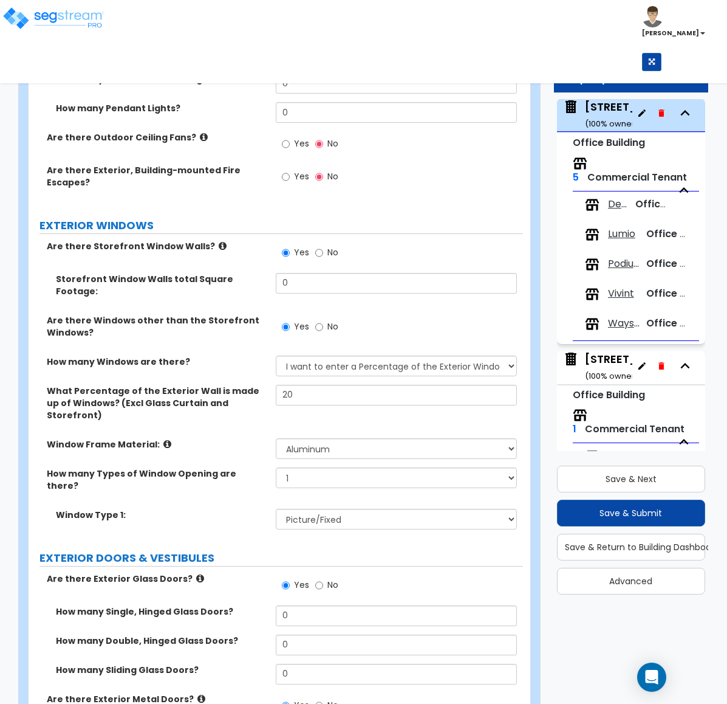
click at [324, 244] on label "No" at bounding box center [326, 254] width 23 height 21
click at [323, 246] on input "No" at bounding box center [319, 252] width 8 height 13
radio input "false"
radio input "true"
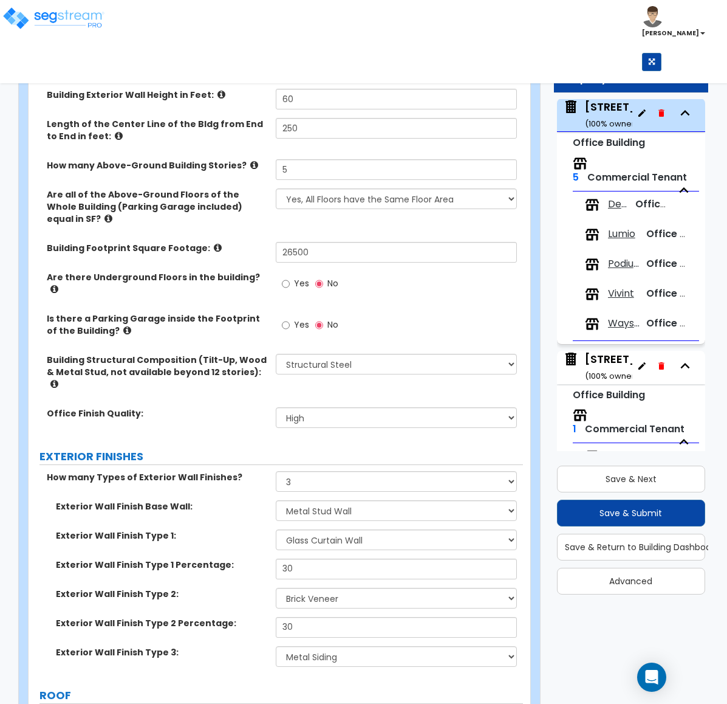
scroll to position [0, 0]
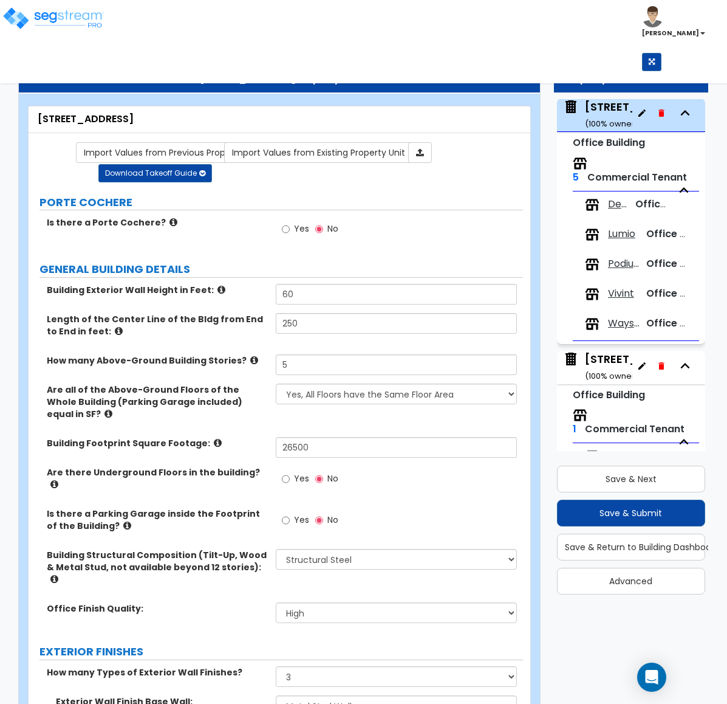
click at [498, 238] on div "Yes No" at bounding box center [399, 232] width 247 height 33
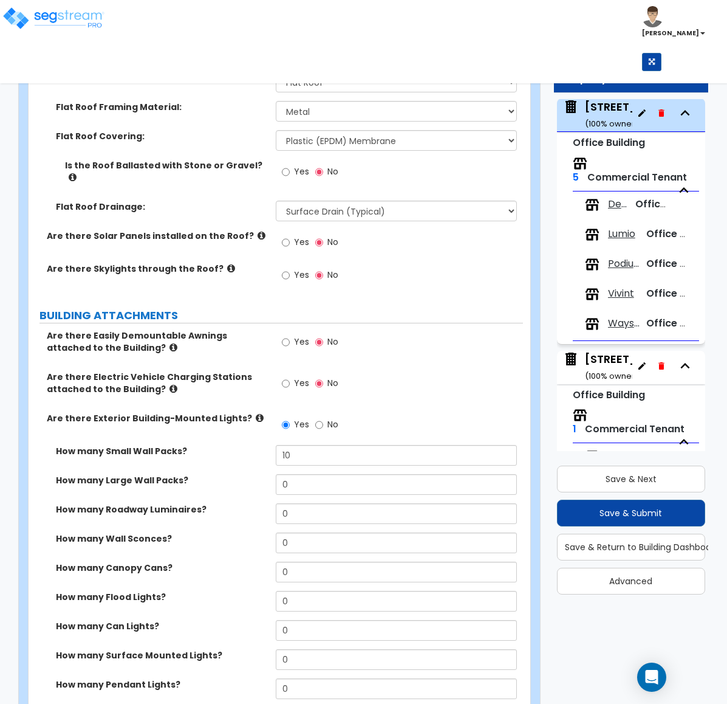
scroll to position [1198, 0]
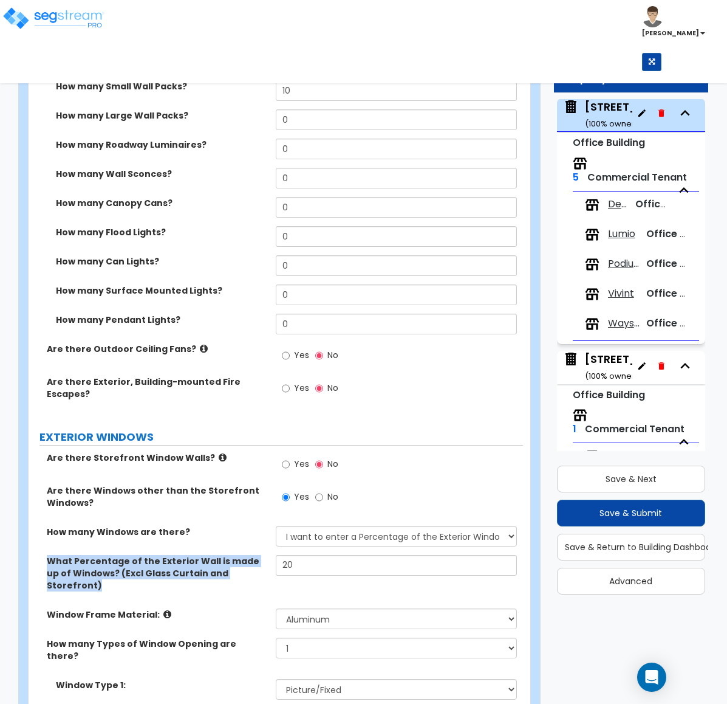
drag, startPoint x: 41, startPoint y: 520, endPoint x: 259, endPoint y: 538, distance: 219.0
click at [259, 555] on div "What Percentage of the Exterior Wall is made up of Windows? (Excl Glass Curtain…" at bounding box center [152, 573] width 247 height 36
copy label "What Percentage of the Exterior Wall is made up of Windows? (Excl Glass Curtain…"
click at [232, 608] on label "Window Frame Material:" at bounding box center [157, 614] width 220 height 12
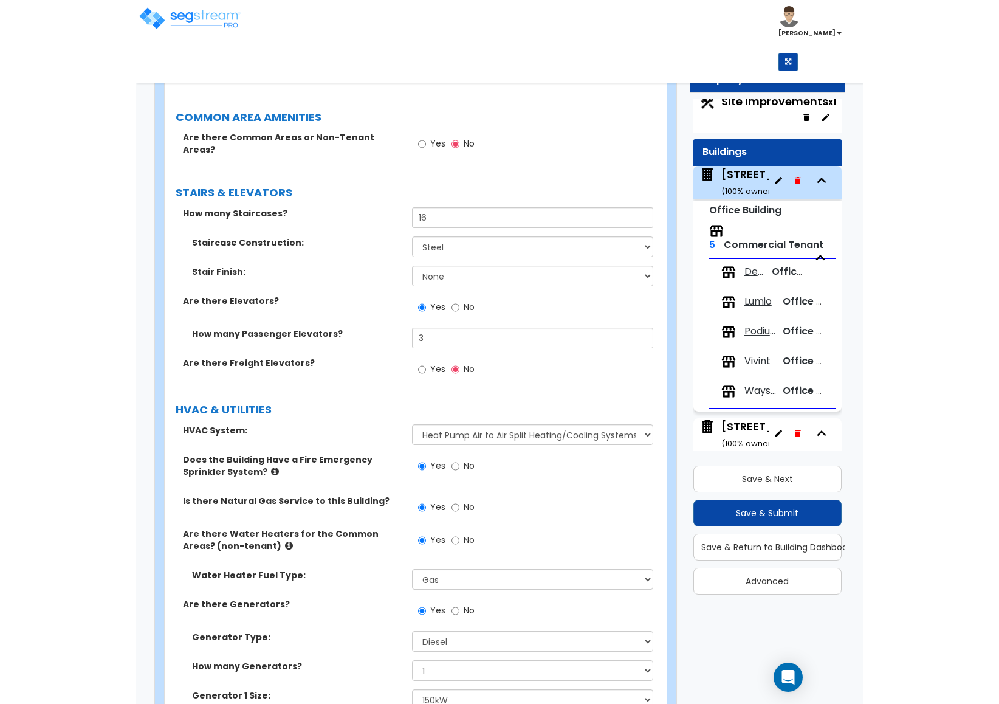
scroll to position [1265, 0]
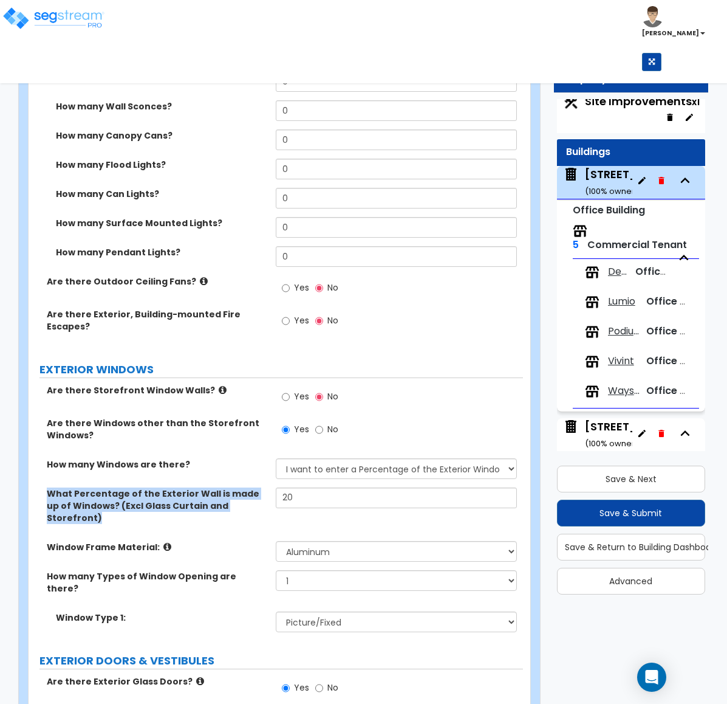
drag, startPoint x: 43, startPoint y: 455, endPoint x: 261, endPoint y: 467, distance: 219.1
click at [261, 487] on div "What Percentage of the Exterior Wall is made up of Windows? (Excl Glass Curtain…" at bounding box center [152, 505] width 247 height 36
copy label "What Percentage of the Exterior Wall is made up of Windows? (Excl Glass Curtain…"
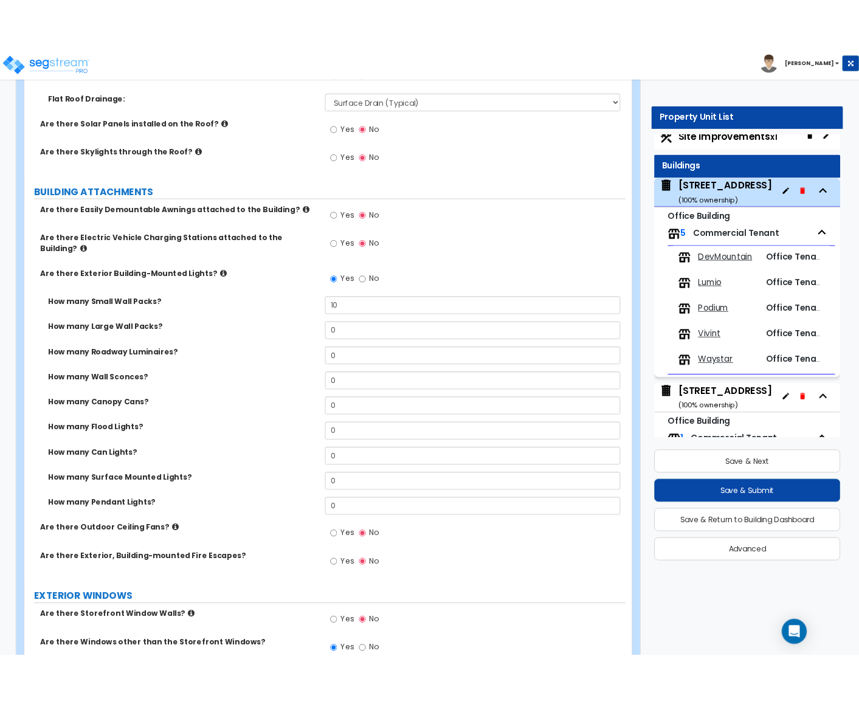
scroll to position [627, 0]
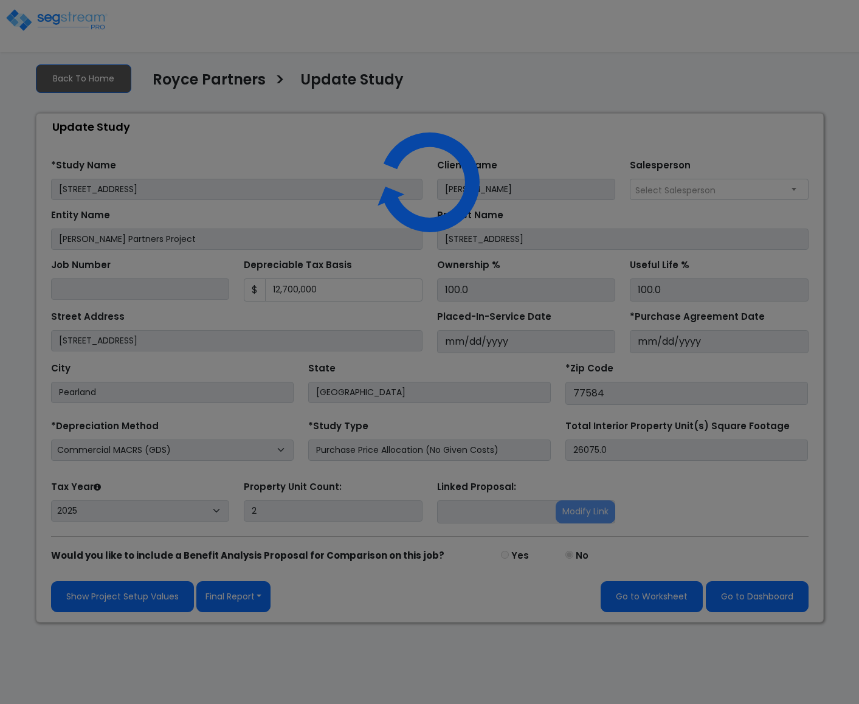
select select "2025"
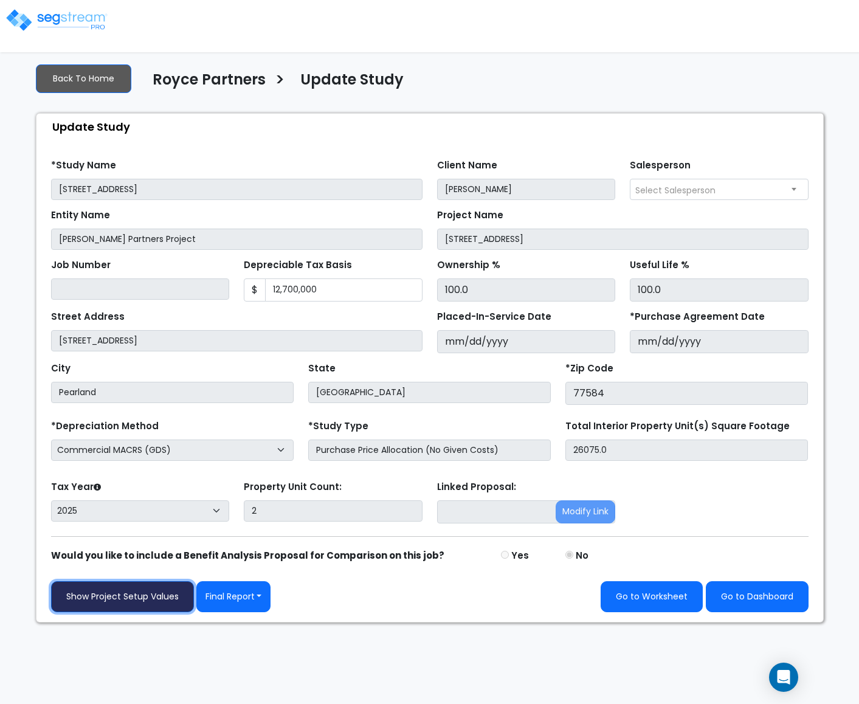
click at [170, 607] on link "Show Project Setup Values" at bounding box center [122, 596] width 143 height 31
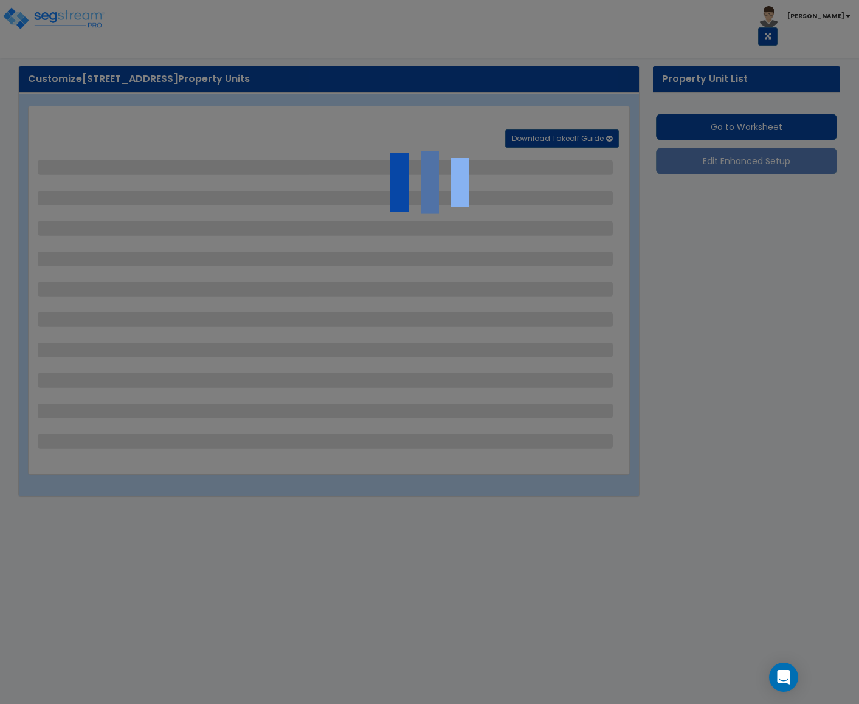
select select "2"
select select "1"
select select "2"
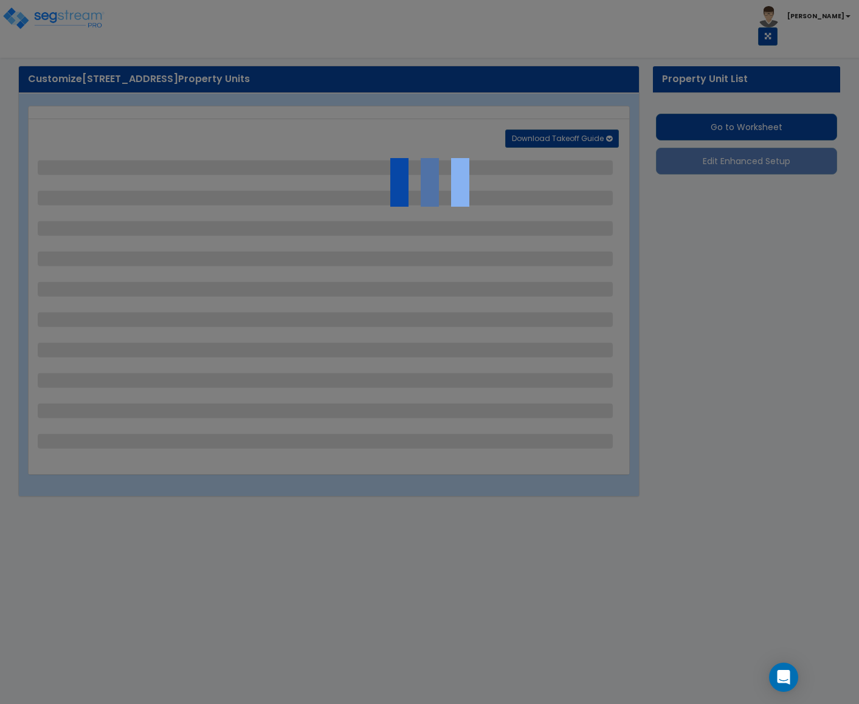
select select "1"
select select "2"
select select "1"
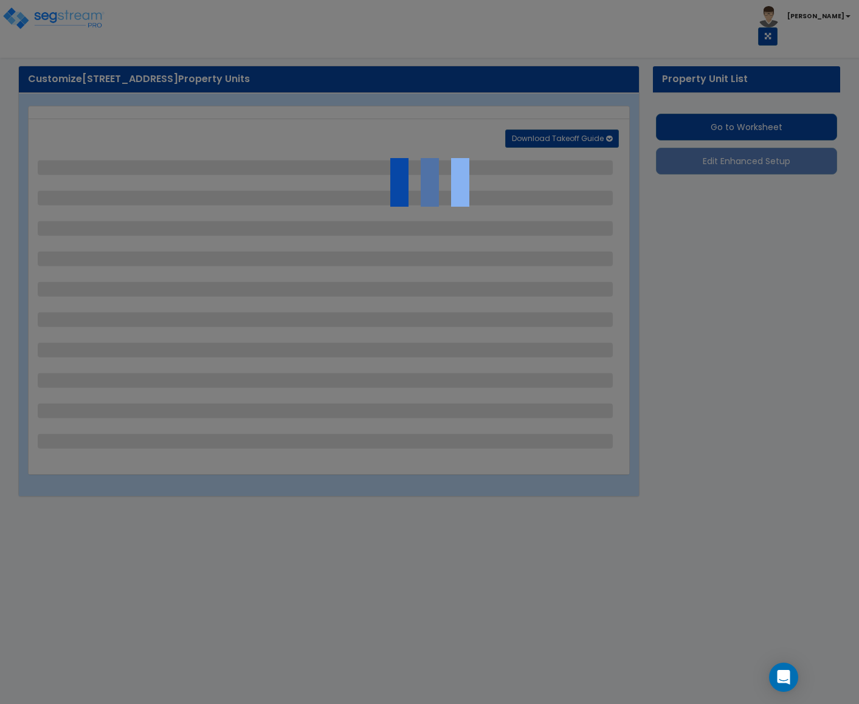
select select "1"
select select "2"
select select "1"
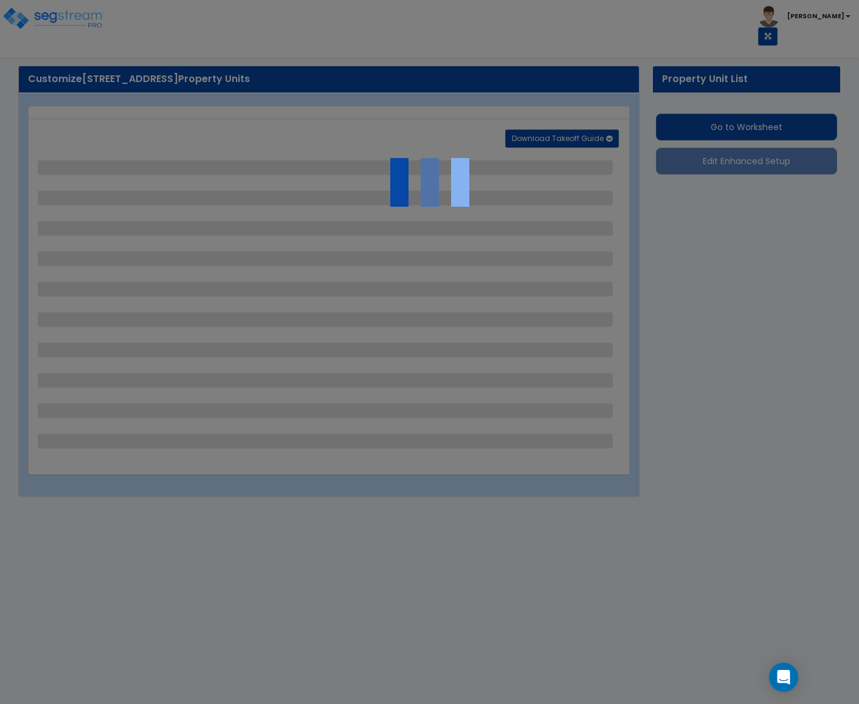
select select "2"
select select "1"
select select "4"
select select "1"
select select "4"
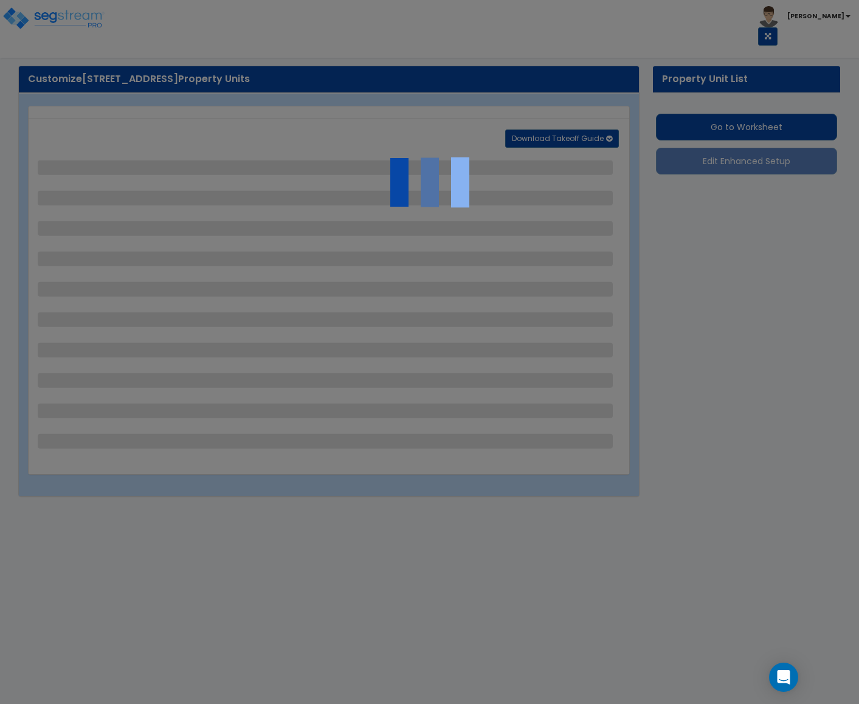
select select "2"
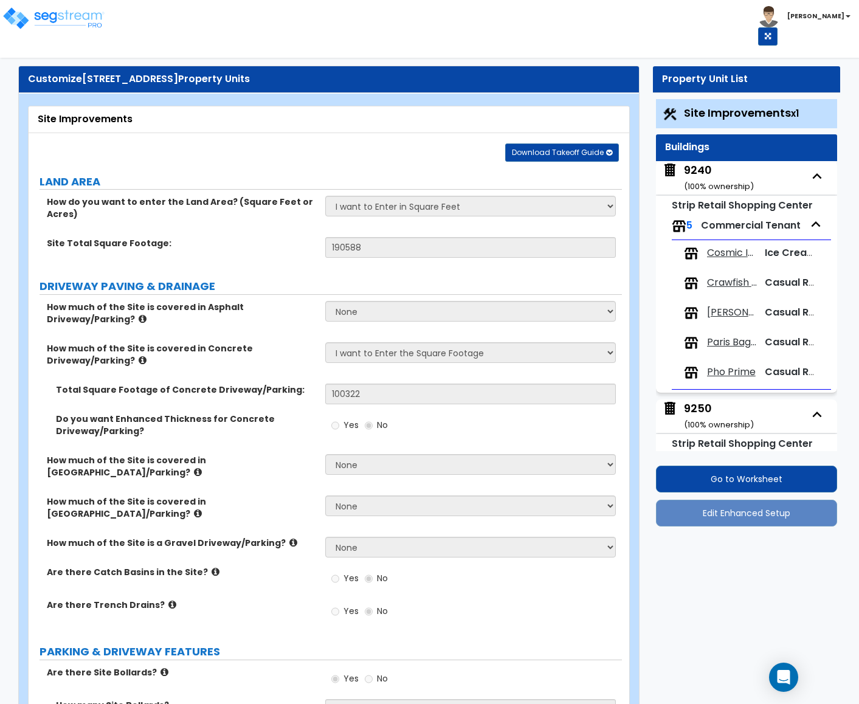
click at [720, 283] on span "Crawfish Cafe" at bounding box center [732, 283] width 51 height 14
select select "5"
select select "3"
select select "1"
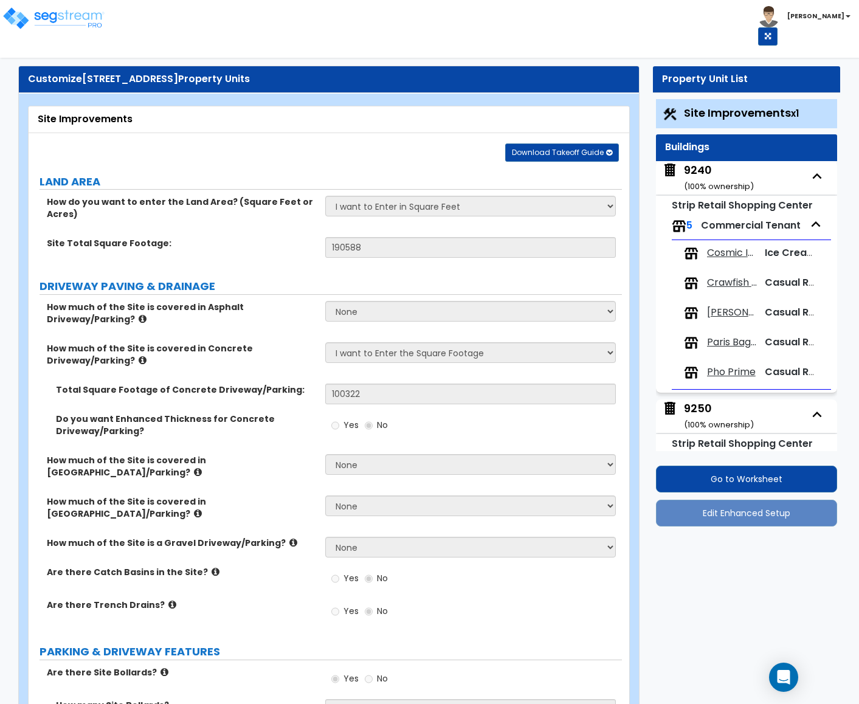
select select "5"
select select "2"
select select "3"
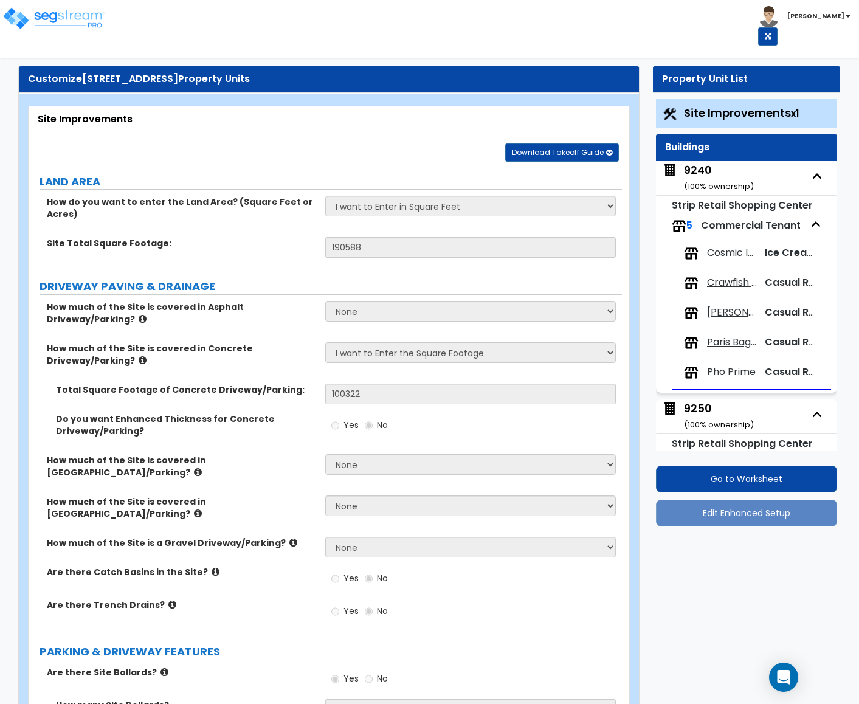
select select "1"
select select "2"
select select "3"
select select "6"
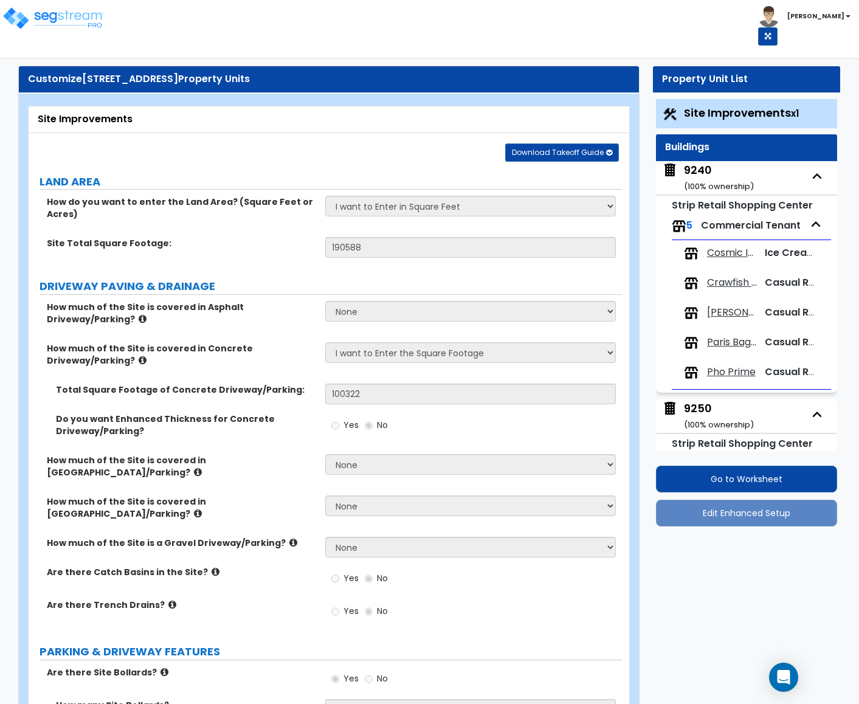
select select "2"
select select "1"
select select "2"
select select "7"
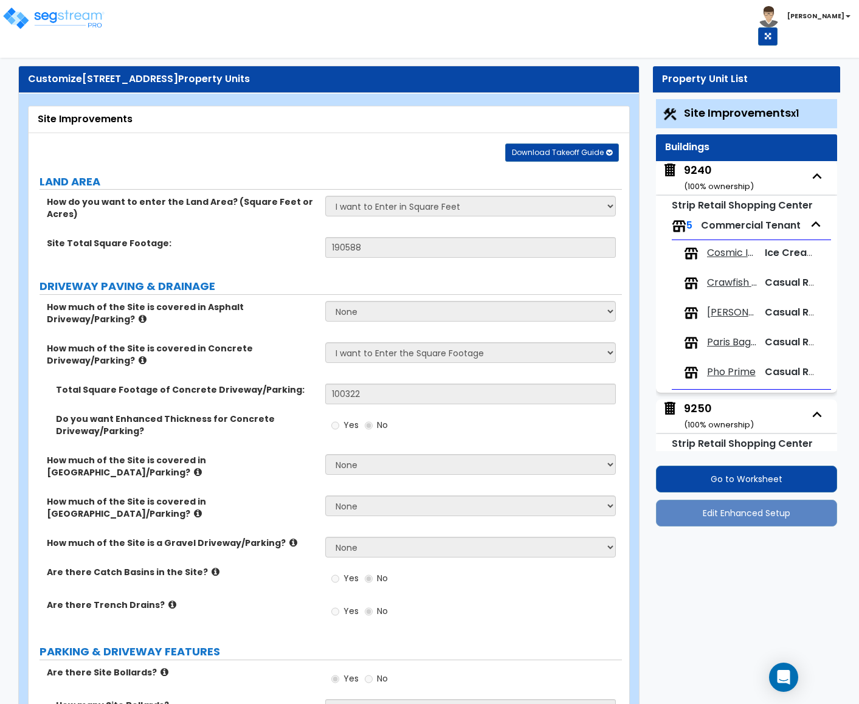
select select "1"
select select "5"
select select "2"
select select "4"
select select "2"
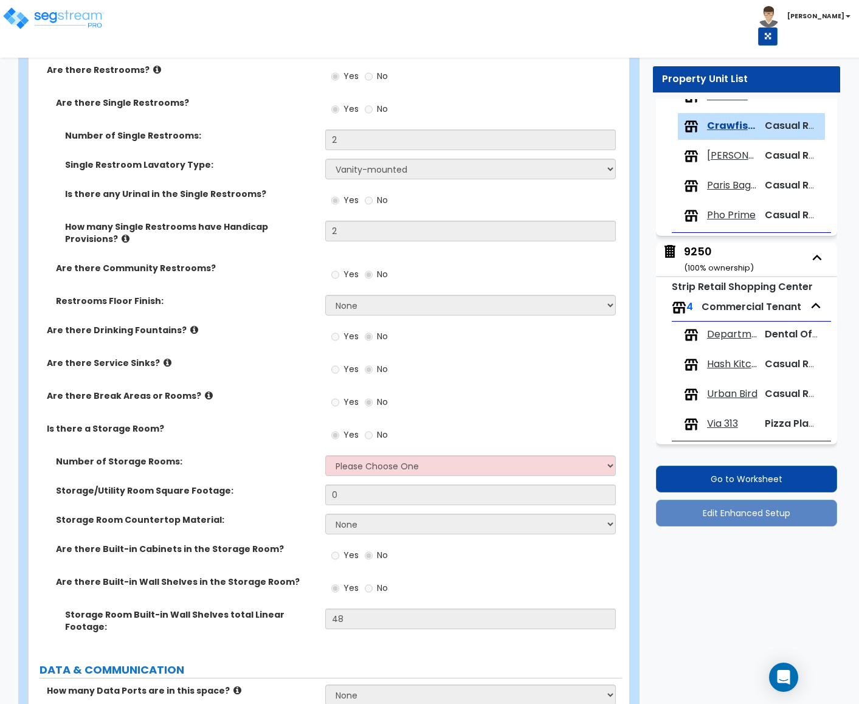
scroll to position [3555, 0]
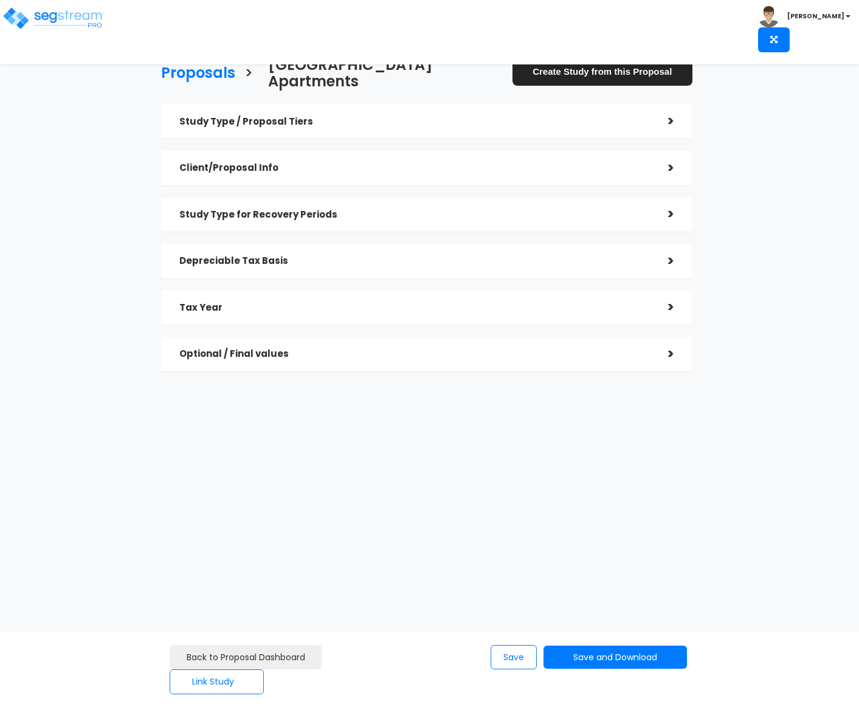
checkbox input "true"
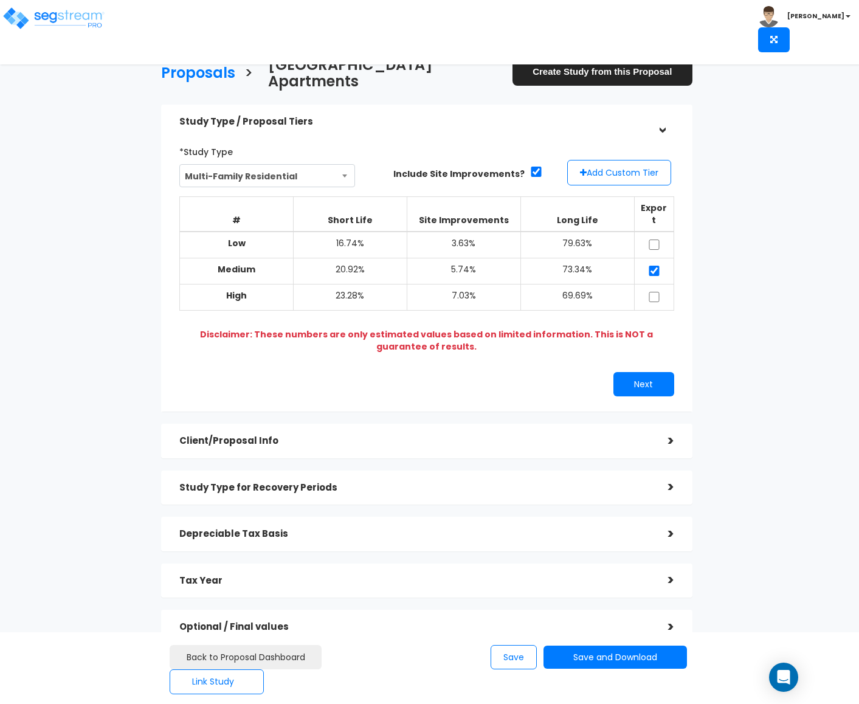
click at [254, 436] on h5 "Client/Proposal Info" at bounding box center [414, 441] width 470 height 10
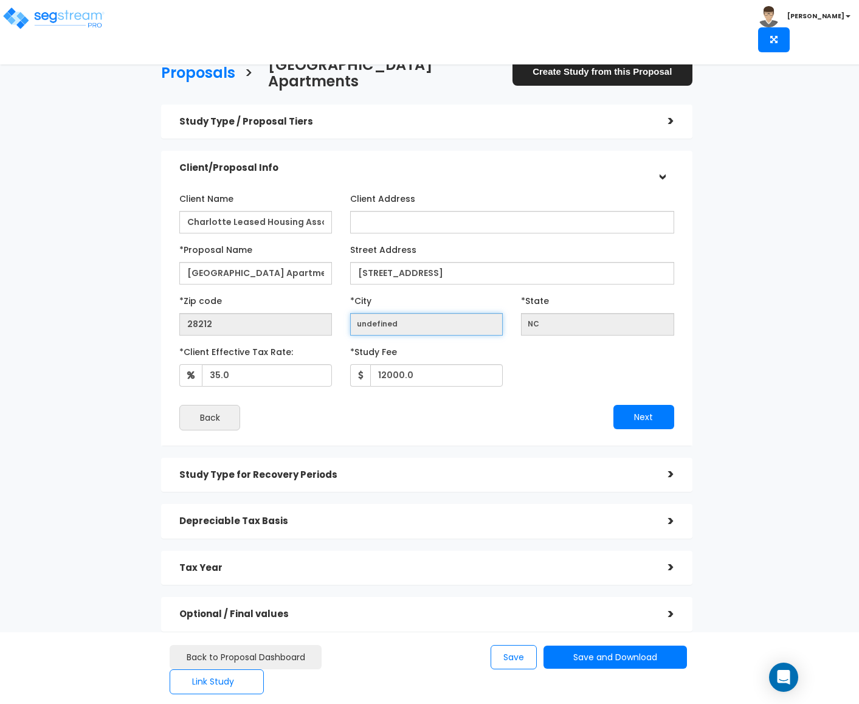
click at [411, 313] on input "undefined" at bounding box center [426, 324] width 153 height 22
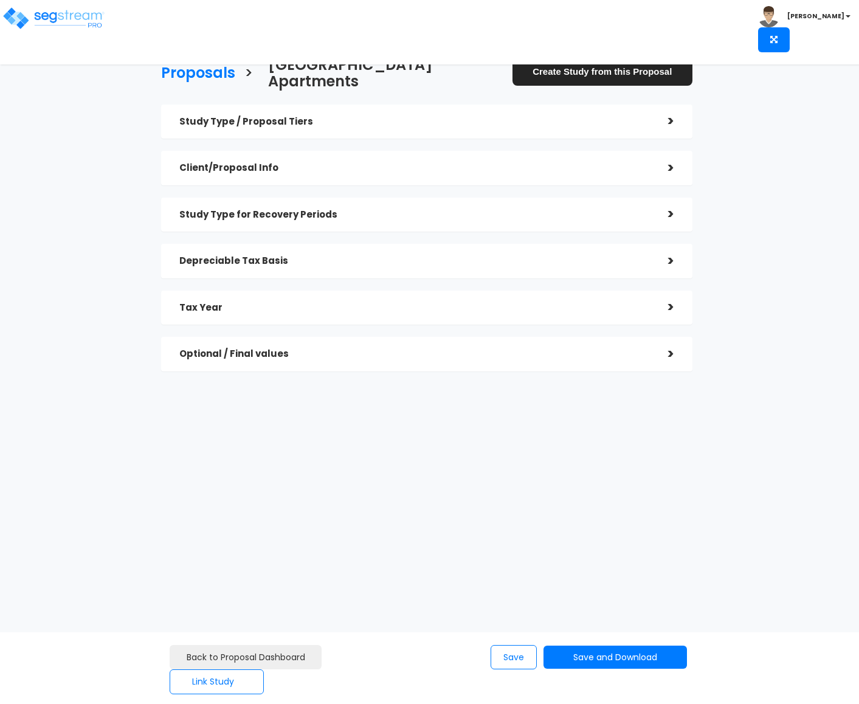
checkbox input "true"
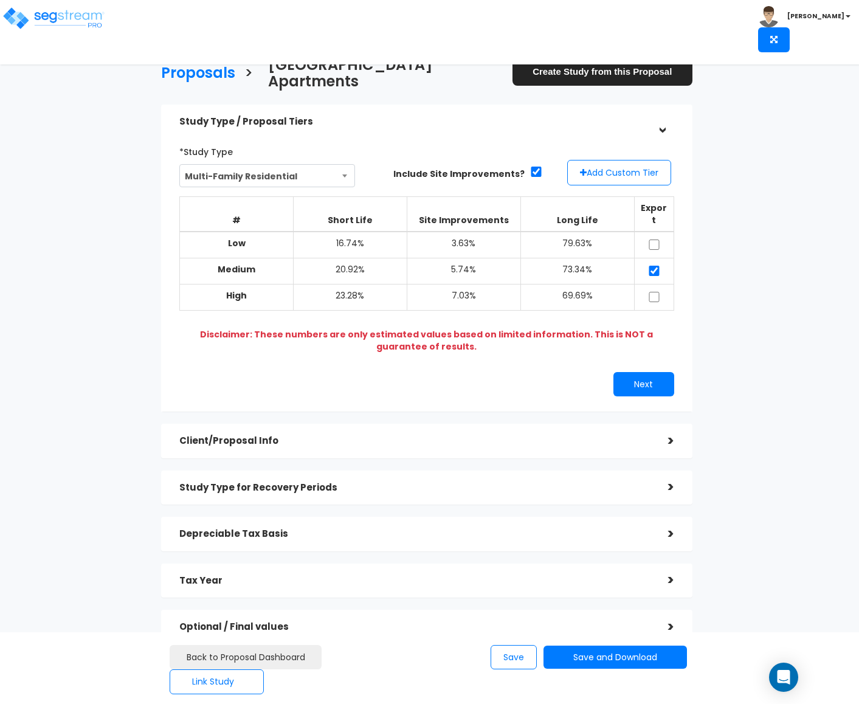
scroll to position [18, 0]
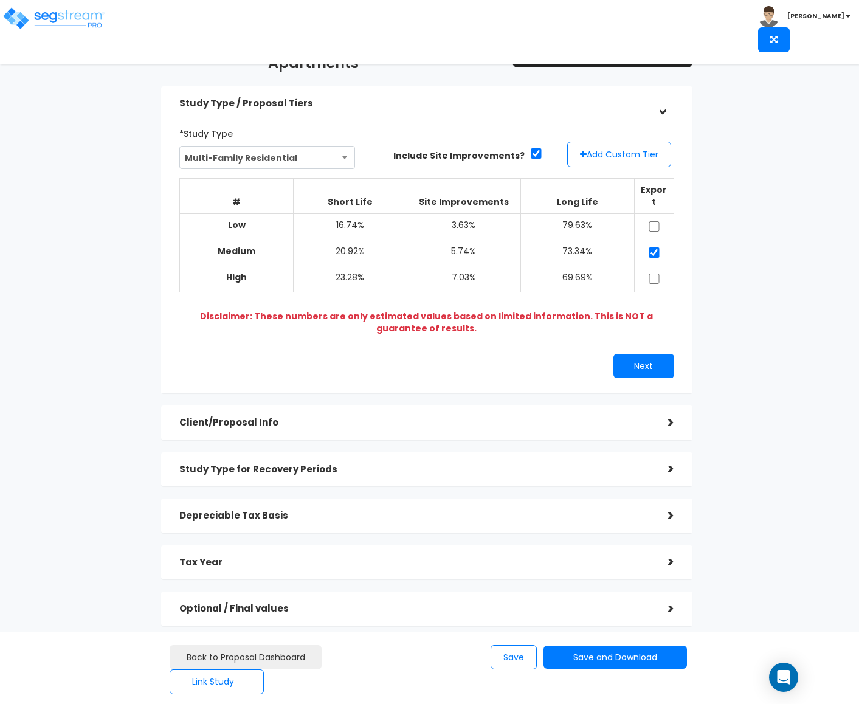
click at [208, 417] on h5 "Client/Proposal Info" at bounding box center [414, 422] width 470 height 10
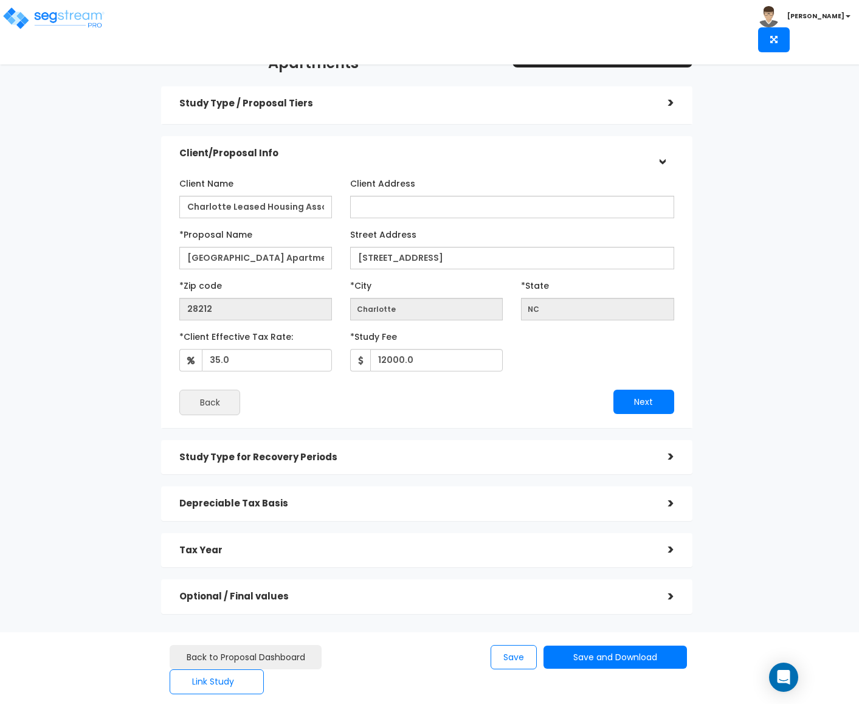
scroll to position [17, 0]
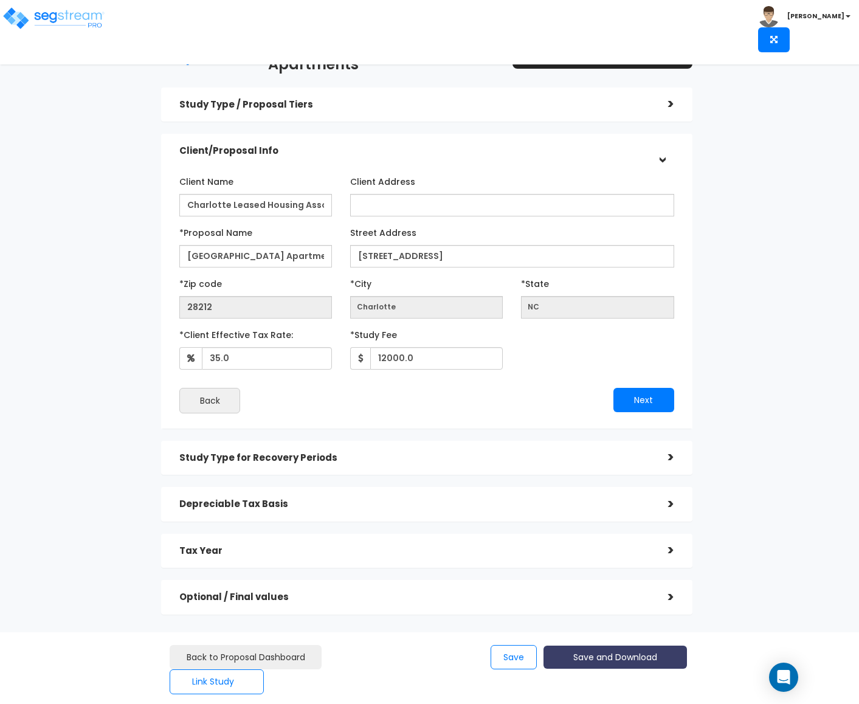
click at [655, 662] on button "Save and Download" at bounding box center [614, 657] width 143 height 24
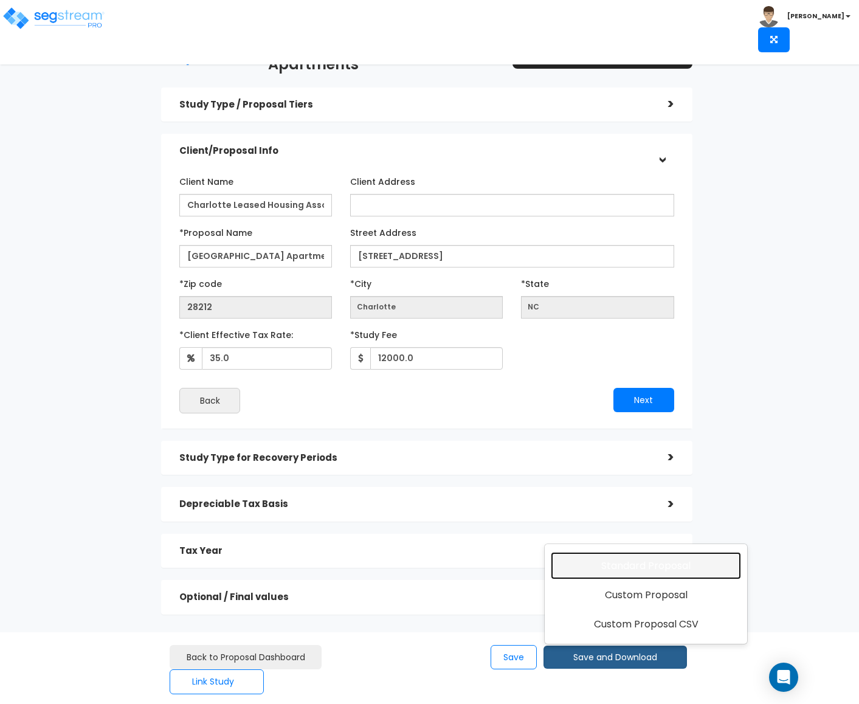
click at [668, 560] on link "Standard Proposal" at bounding box center [646, 566] width 190 height 28
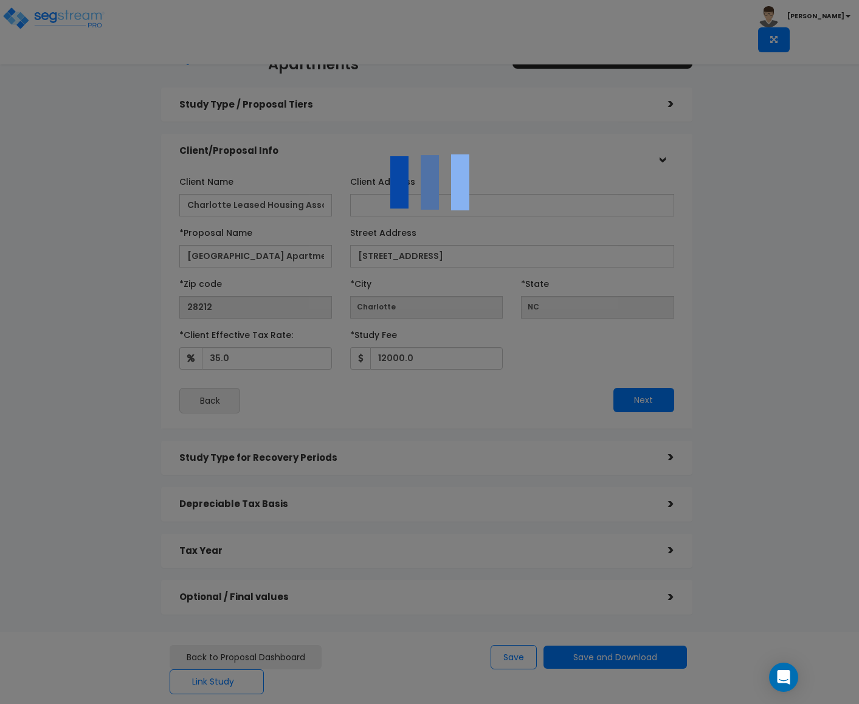
scroll to position [0, 0]
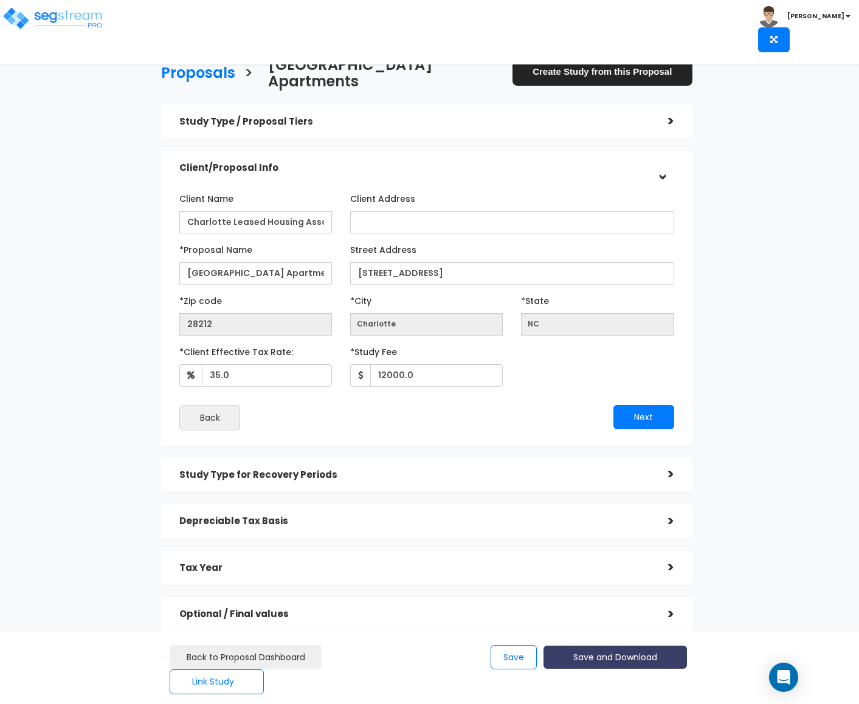
click at [636, 656] on button "Save and Download" at bounding box center [614, 657] width 143 height 24
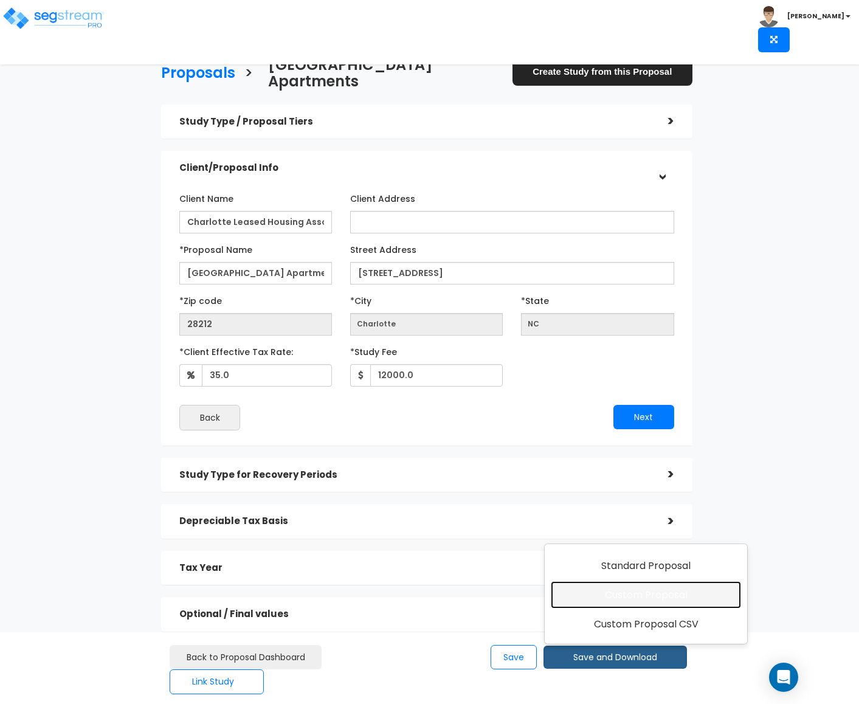
click at [642, 599] on link "Custom Proposal" at bounding box center [646, 595] width 190 height 28
